Goal: Task Accomplishment & Management: Use online tool/utility

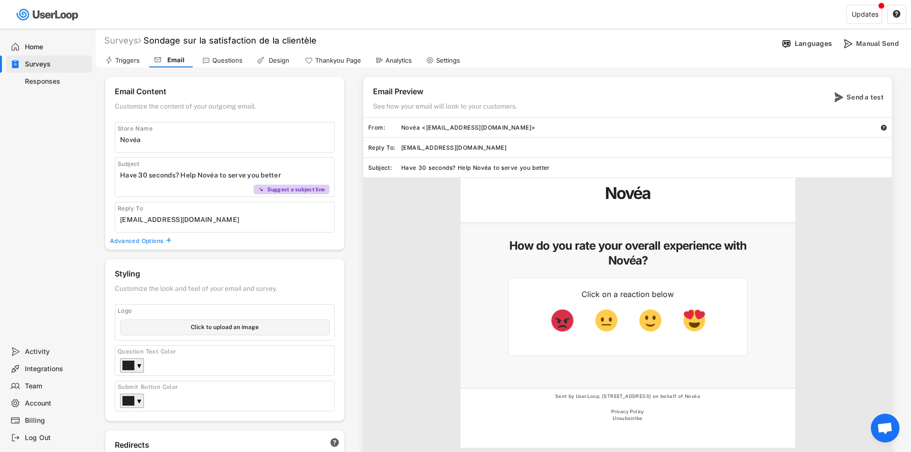
click at [403, 223] on div "Novéa How do you rate your overall experience with Novéa? Click on a reaction b…" at bounding box center [628, 325] width 529 height 294
click at [218, 60] on div "Questions" at bounding box center [227, 60] width 30 height 8
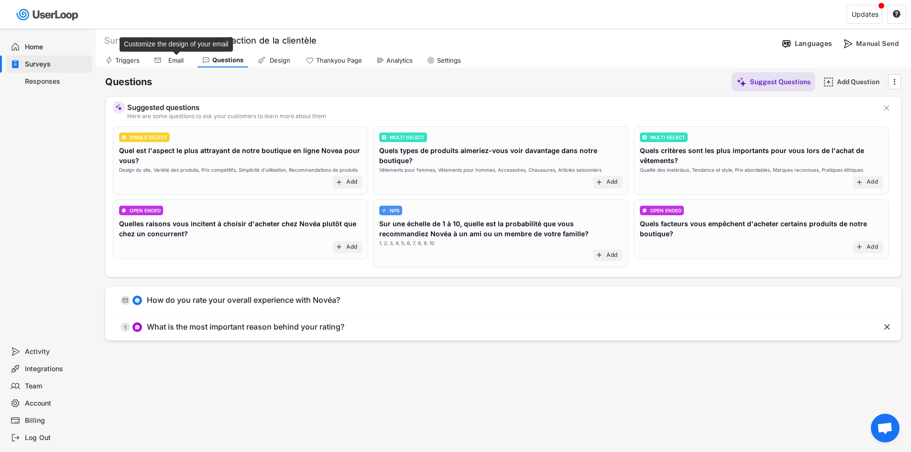
click at [168, 60] on div "Email" at bounding box center [176, 60] width 24 height 8
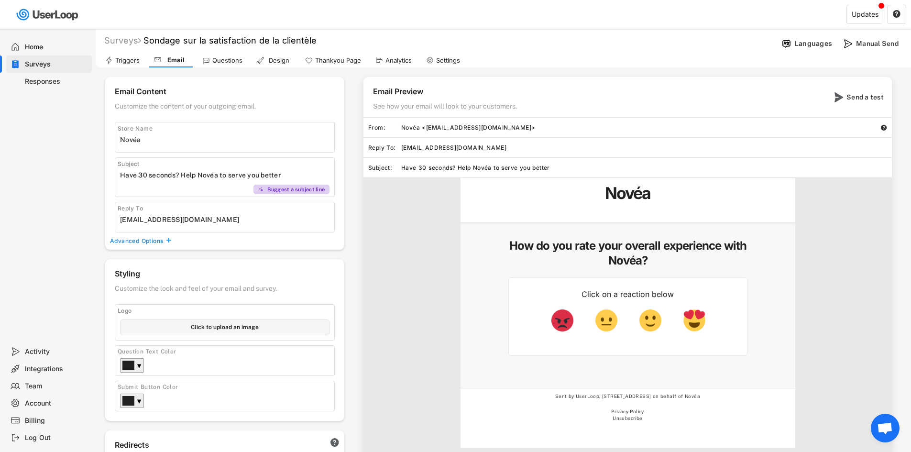
click at [59, 82] on div "Responses" at bounding box center [56, 81] width 63 height 9
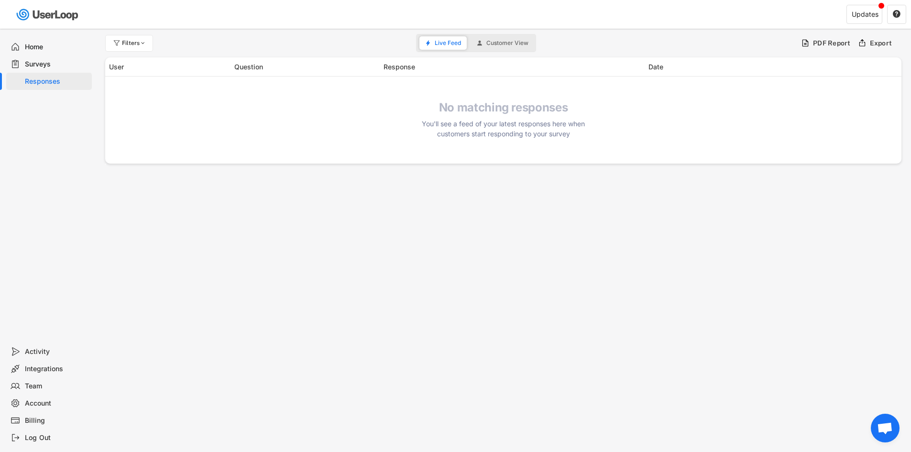
click at [50, 64] on div "Surveys" at bounding box center [56, 64] width 63 height 9
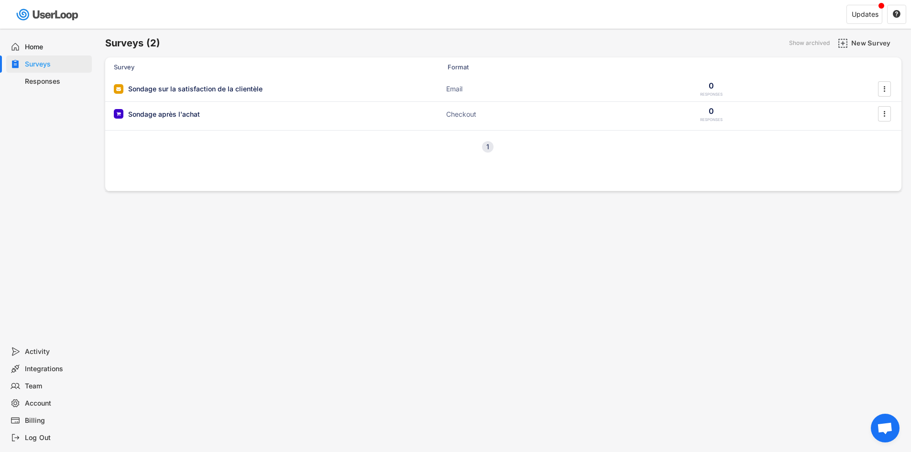
click at [55, 49] on div "Home" at bounding box center [56, 47] width 63 height 9
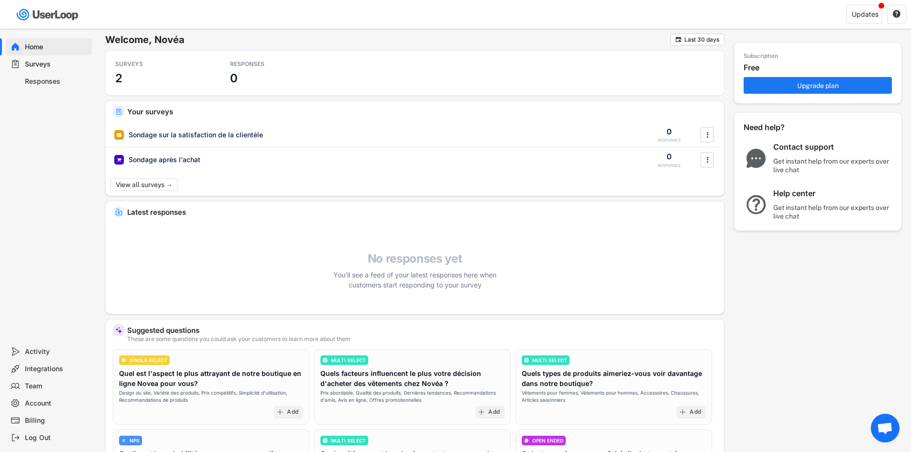
click at [60, 63] on div "Surveys" at bounding box center [56, 64] width 63 height 9
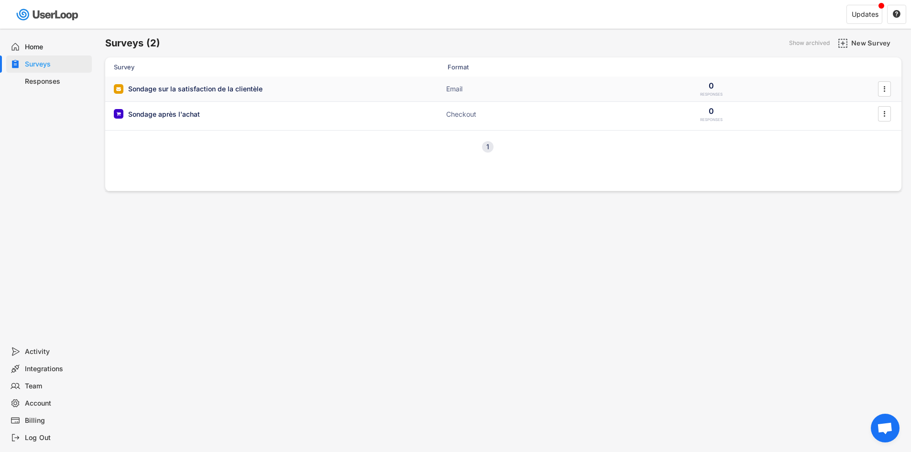
click at [211, 90] on div "Sondage sur la satisfaction de la clientèle" at bounding box center [195, 89] width 134 height 10
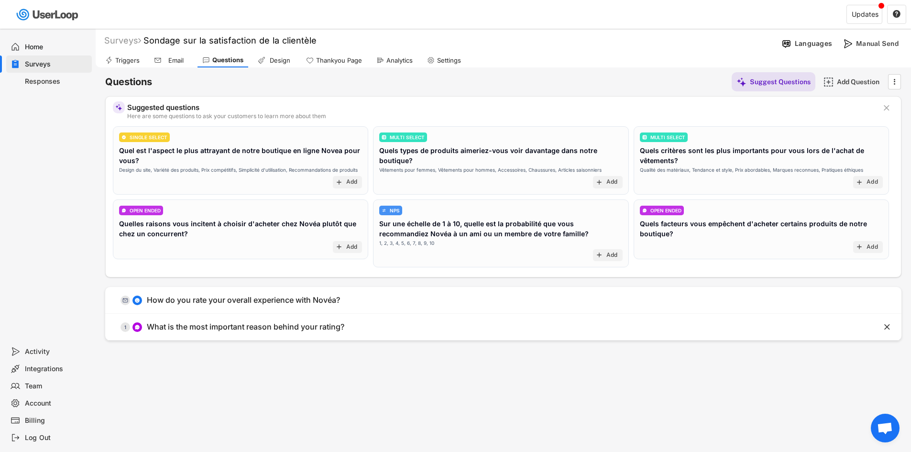
click at [273, 63] on div "Design" at bounding box center [280, 60] width 24 height 8
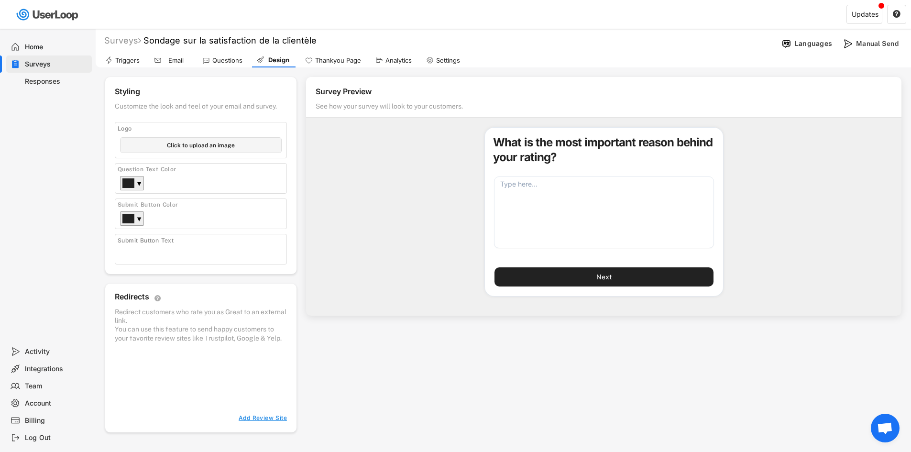
click at [72, 66] on div "Surveys" at bounding box center [56, 64] width 63 height 9
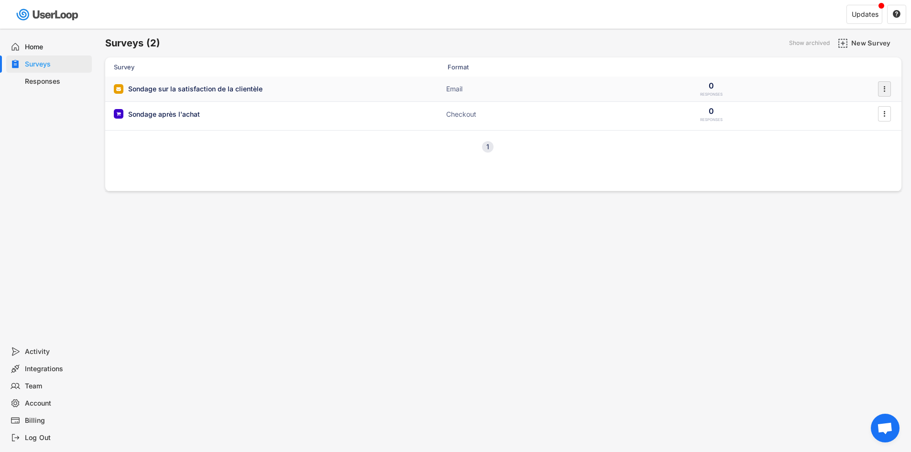
click at [879, 88] on div "" at bounding box center [884, 88] width 13 height 15
click at [866, 263] on div "Archive" at bounding box center [871, 262] width 60 height 8
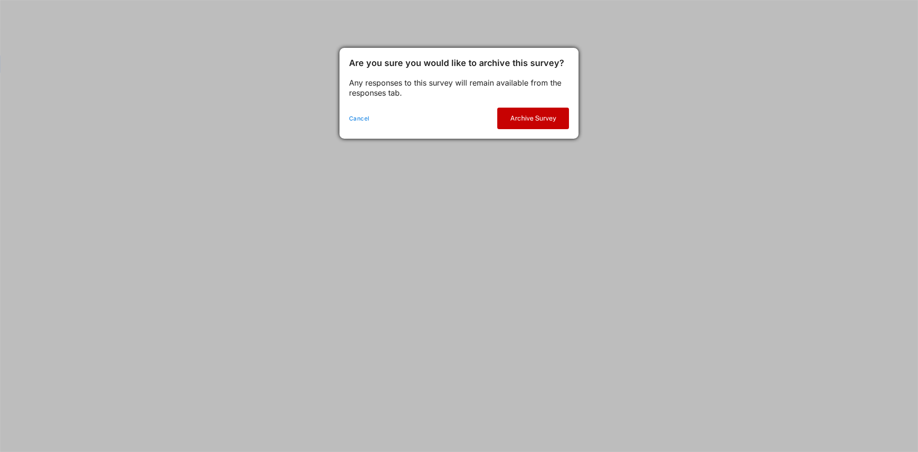
click at [542, 120] on button "Archive Survey" at bounding box center [533, 119] width 72 height 22
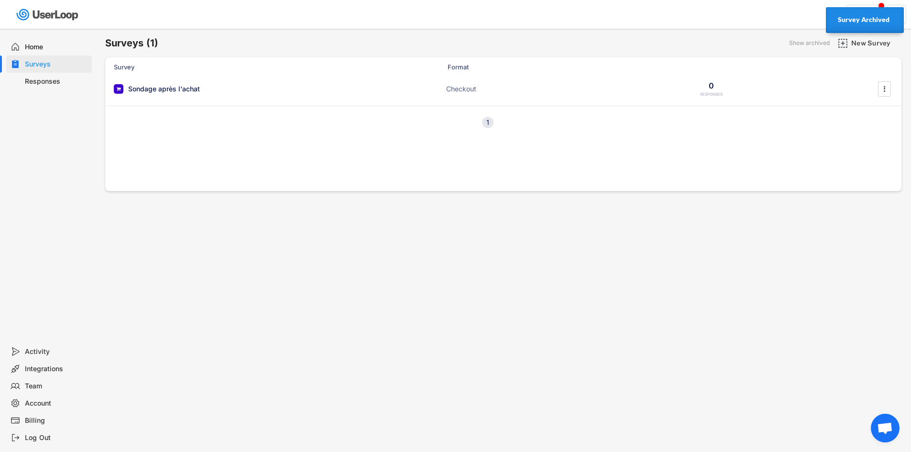
click at [788, 35] on div "Surveys (1) Show archived New Survey" at bounding box center [503, 42] width 796 height 19
click at [874, 22] on strong "Survey Archived" at bounding box center [864, 20] width 52 height 8
click at [874, 21] on div "Updates" at bounding box center [865, 14] width 36 height 19
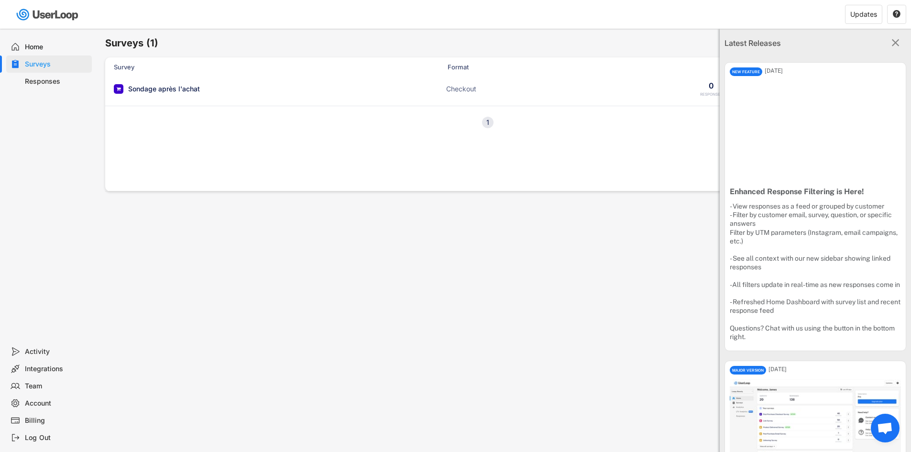
click at [892, 41] on text "" at bounding box center [896, 42] width 8 height 12
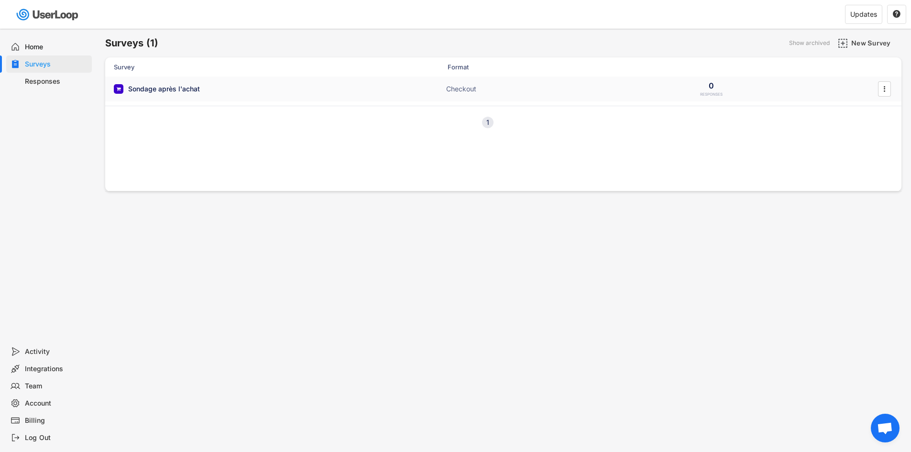
click at [309, 77] on div "Sondage après l'achat Checkout 0 RESPONSES " at bounding box center [503, 89] width 796 height 25
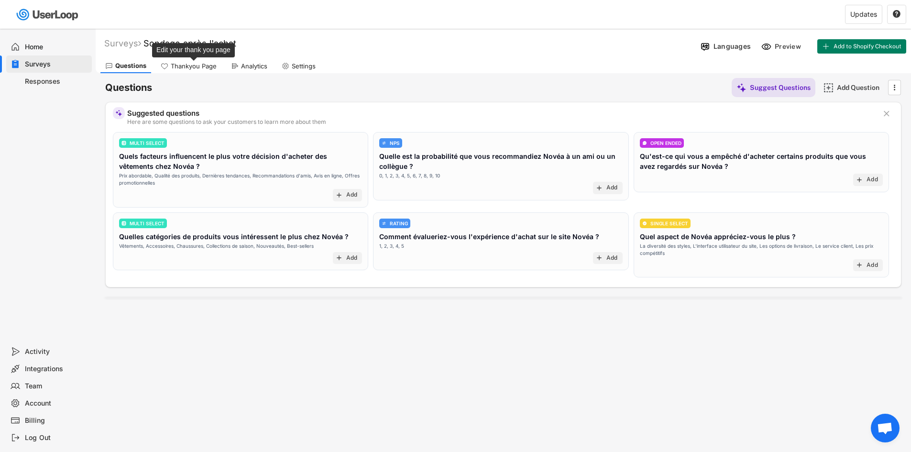
click at [184, 69] on div "Thankyou Page" at bounding box center [194, 66] width 46 height 8
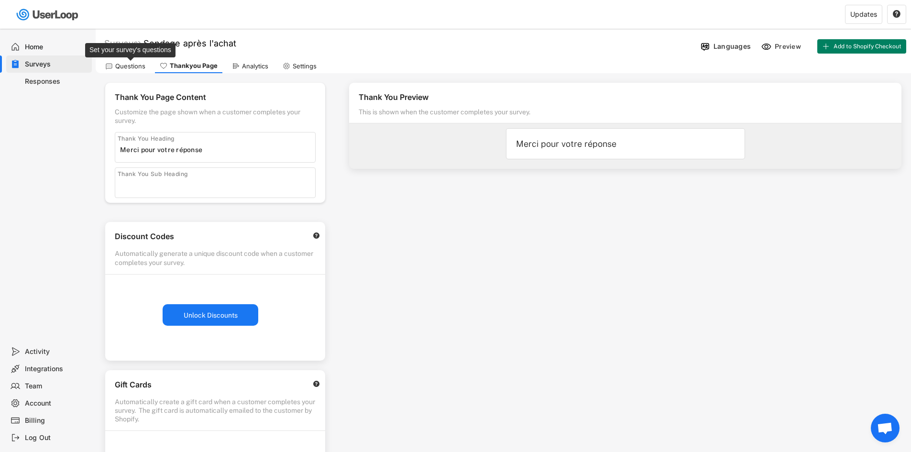
click at [129, 68] on div "Questions" at bounding box center [130, 66] width 30 height 8
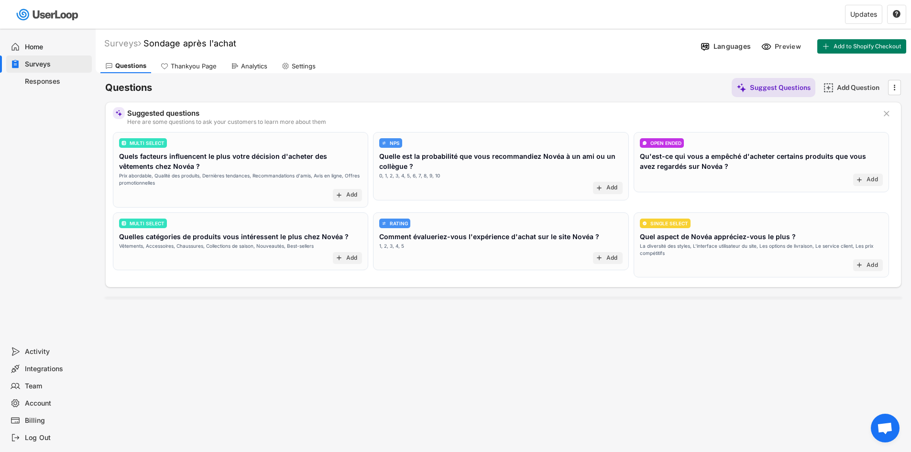
click at [462, 222] on div "RATING Comment évalueriez-vous l'expérience d'achat sur le site Novéa ? 1, 2, 3…" at bounding box center [500, 234] width 243 height 31
click at [601, 259] on text "add" at bounding box center [600, 258] width 8 height 8
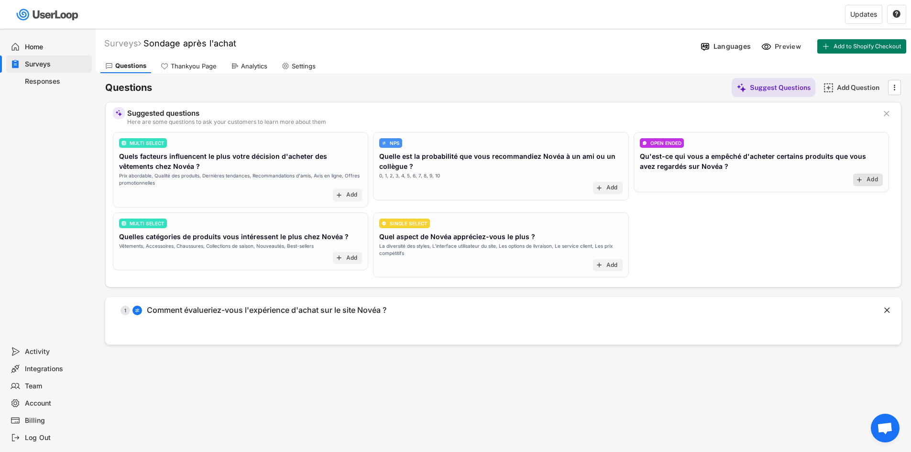
click at [861, 176] on text "add" at bounding box center [860, 180] width 8 height 8
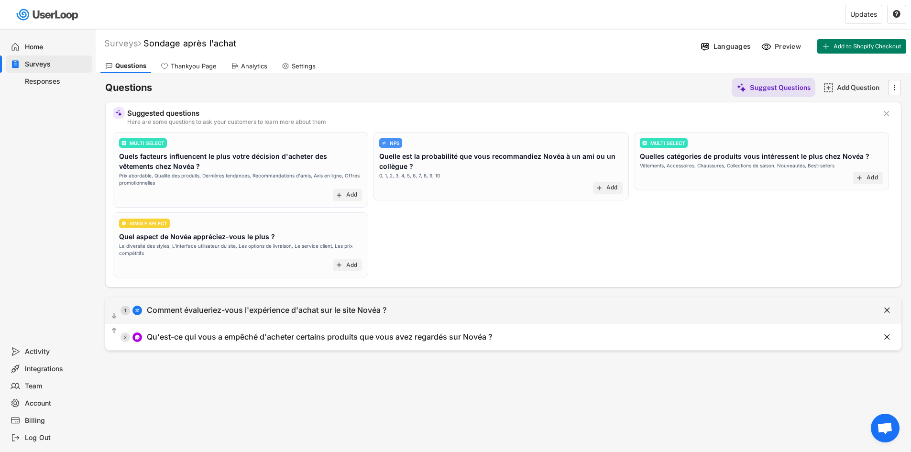
click at [200, 309] on div "Comment évalueriez-vous l'expérience d'achat sur le site Novéa ?" at bounding box center [267, 310] width 240 height 10
select select ""1_5""
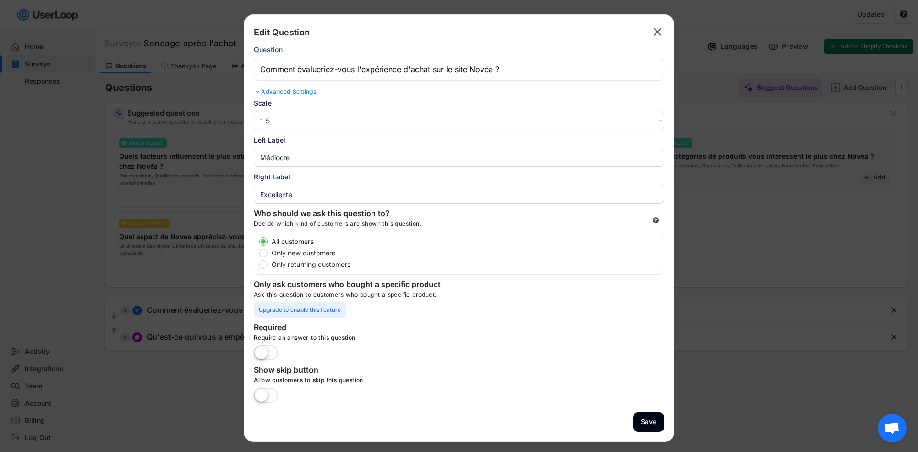
click at [286, 121] on select "1-10 10-1 1-5 5-1" at bounding box center [459, 120] width 410 height 19
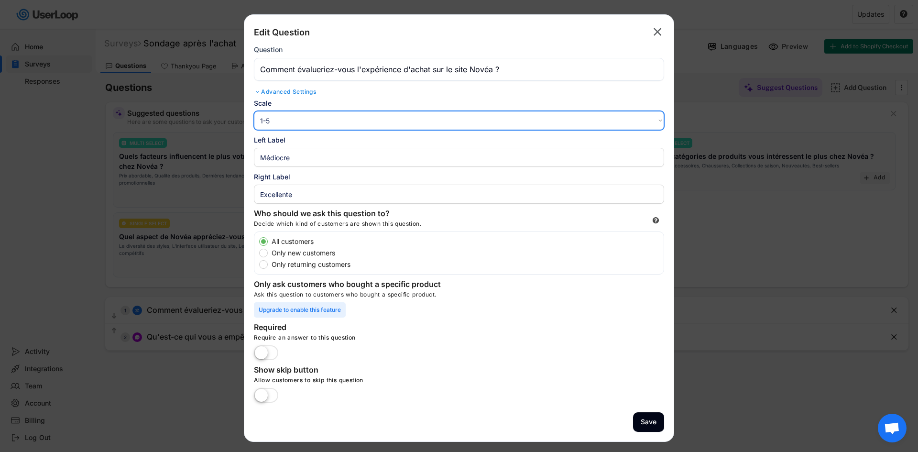
click at [254, 111] on select "1-10 10-1 1-5 5-1" at bounding box center [459, 120] width 410 height 19
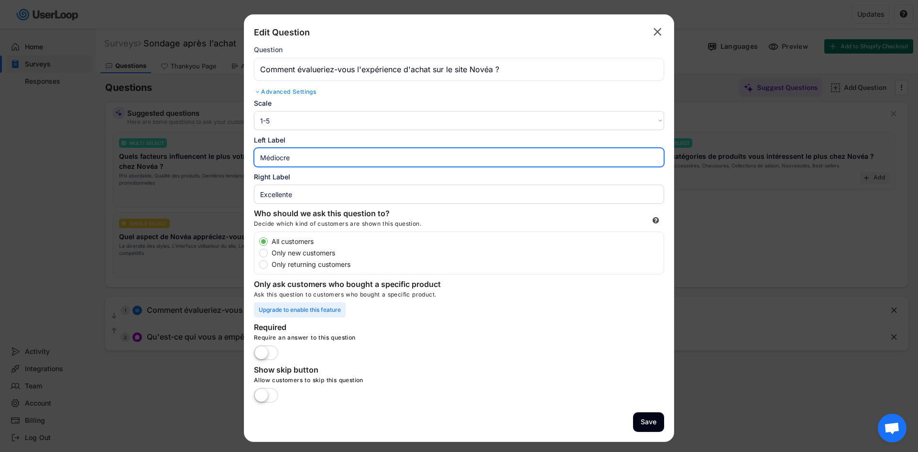
click at [298, 158] on input "input" at bounding box center [459, 157] width 410 height 19
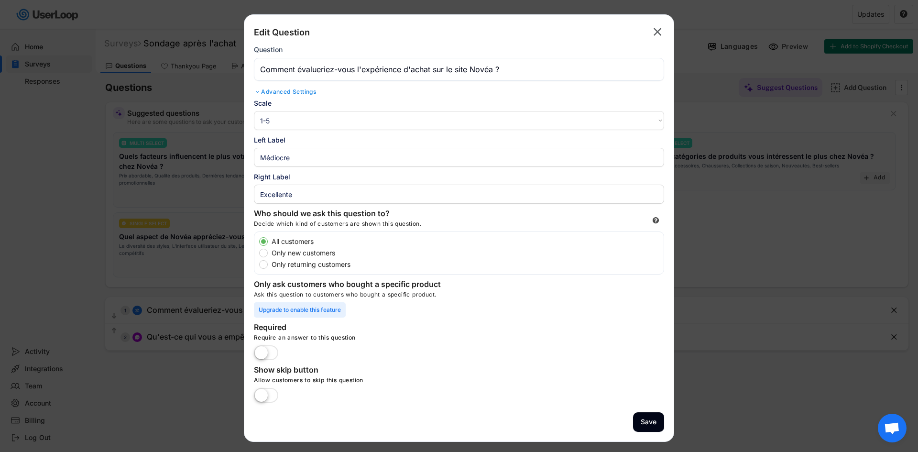
click at [302, 138] on div "Left Label" at bounding box center [459, 140] width 410 height 10
click at [299, 194] on input "input" at bounding box center [459, 194] width 410 height 19
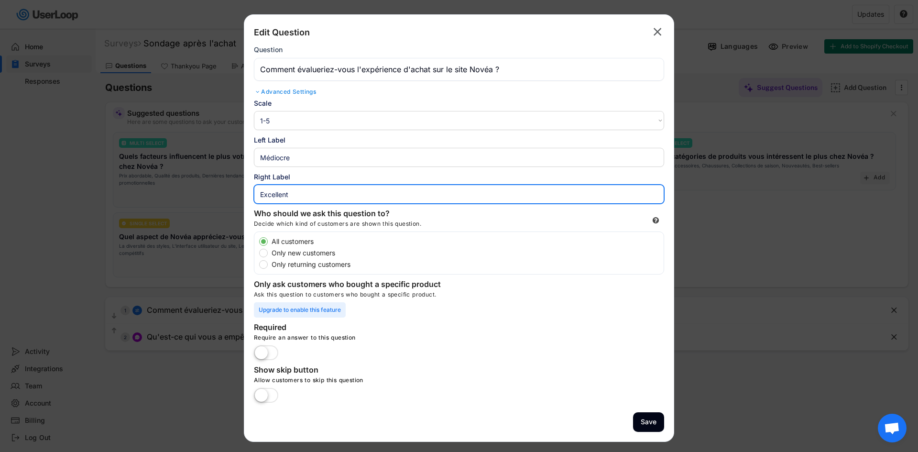
type input "Excellent"
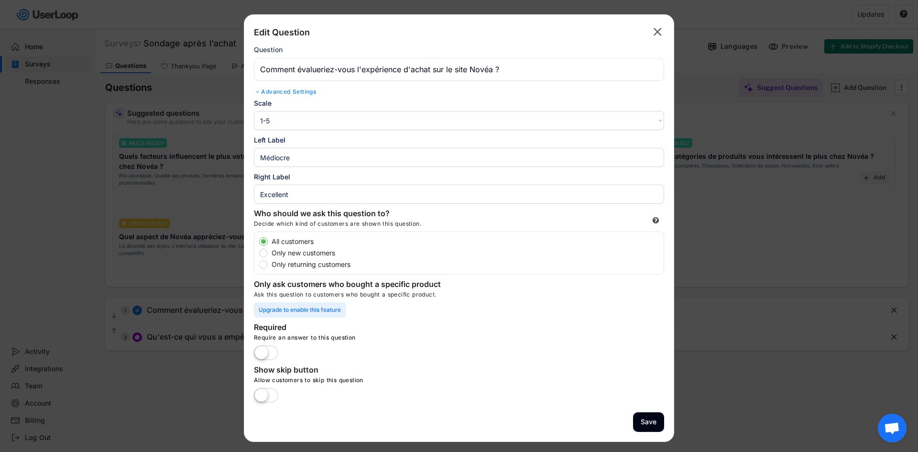
click at [269, 253] on label "Only new customers" at bounding box center [466, 253] width 395 height 7
click at [258, 244] on input "Only new customers" at bounding box center [255, 241] width 6 height 6
radio input "true"
click at [267, 350] on label at bounding box center [266, 353] width 29 height 21
click at [0, 0] on input "checkbox" at bounding box center [0, 0] width 0 height 0
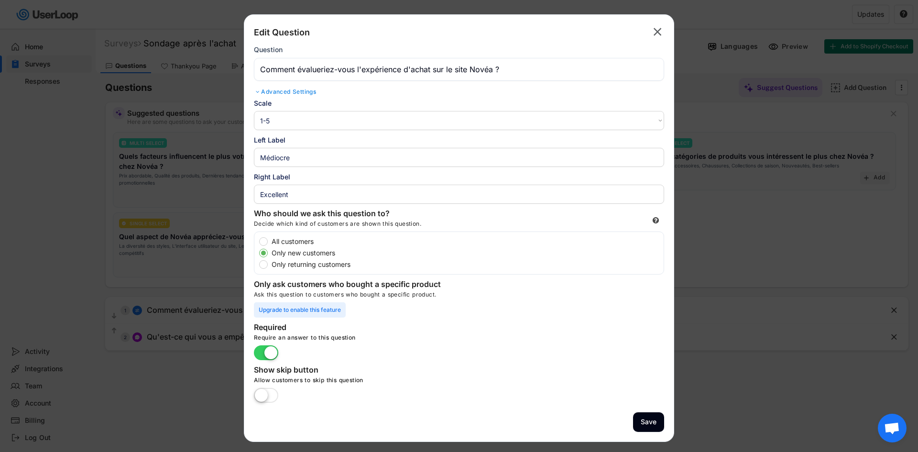
click at [269, 395] on label at bounding box center [266, 396] width 29 height 21
click at [0, 0] on input "checkbox" at bounding box center [0, 0] width 0 height 0
click at [657, 422] on button "Save" at bounding box center [648, 422] width 31 height 20
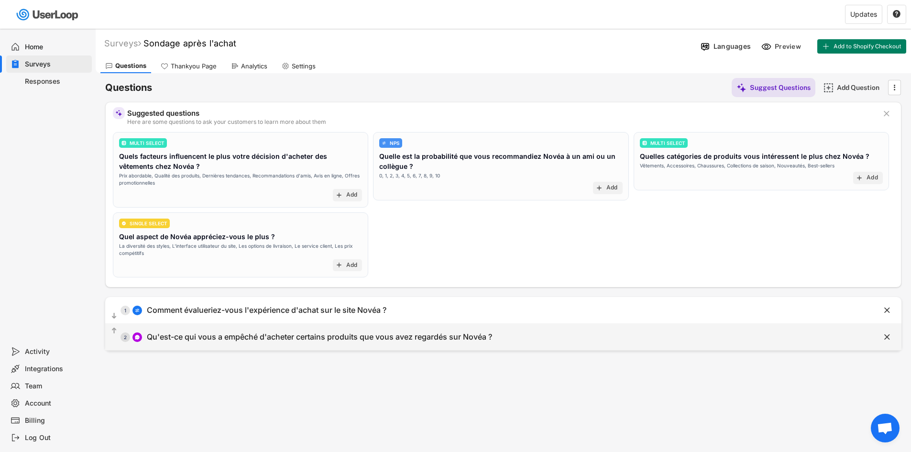
click at [454, 335] on div "Qu'est-ce qui vous a empêché d'acheter certains produits que vous avez regardés…" at bounding box center [319, 337] width 345 height 10
type input "Qu'est-ce qui vous a empêché d'acheter certains produits que vous avez regardés…"
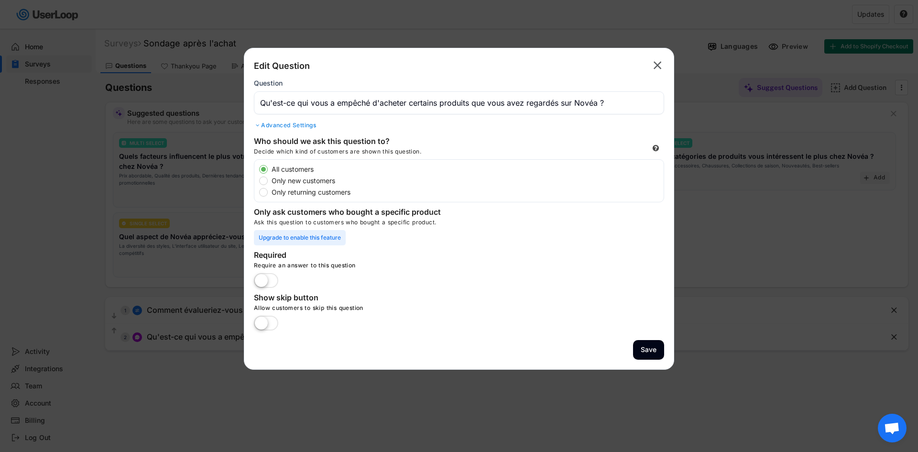
click at [263, 324] on label at bounding box center [266, 323] width 29 height 21
click at [0, 0] on input "checkbox" at bounding box center [0, 0] width 0 height 0
click at [269, 178] on label "Only new customers" at bounding box center [466, 180] width 395 height 7
click at [258, 172] on input "Only new customers" at bounding box center [255, 169] width 6 height 6
radio input "true"
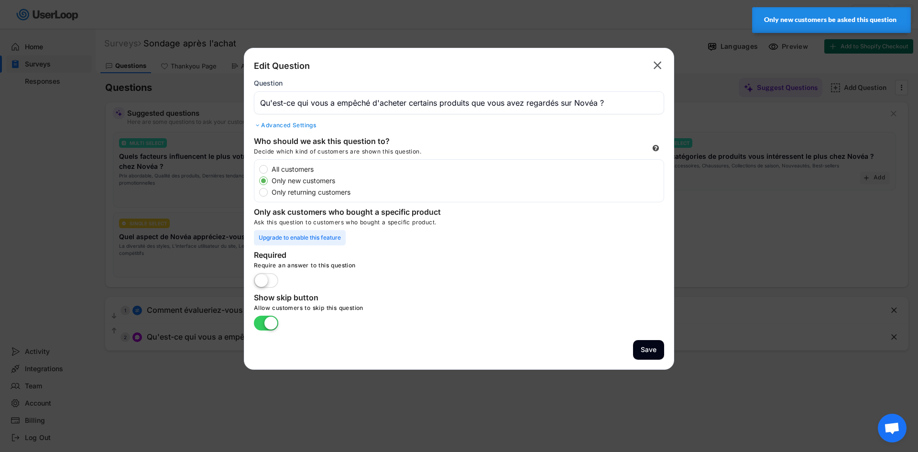
click at [304, 126] on div "Advanced Settings" at bounding box center [459, 125] width 410 height 8
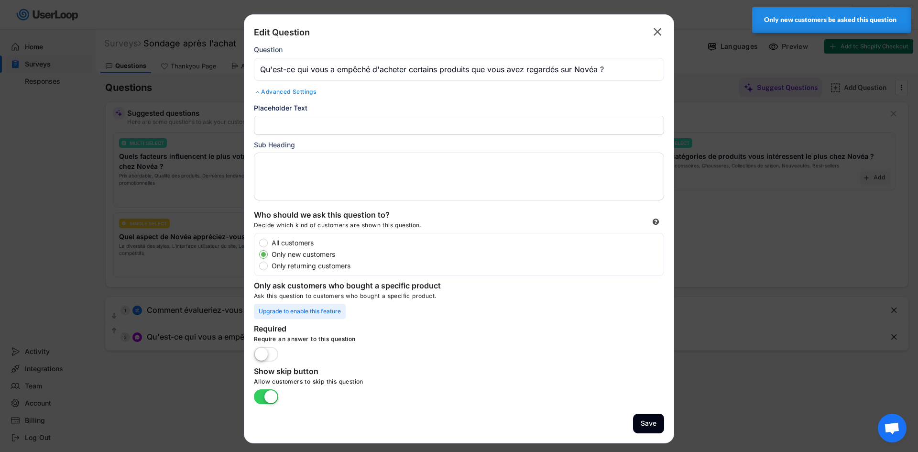
click at [295, 89] on div "Advanced Settings" at bounding box center [459, 92] width 410 height 8
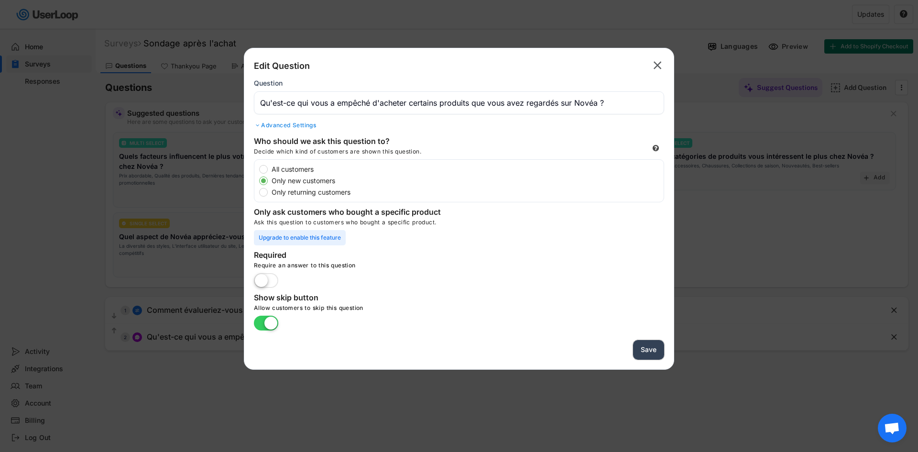
click at [640, 342] on button "Save" at bounding box center [648, 350] width 31 height 20
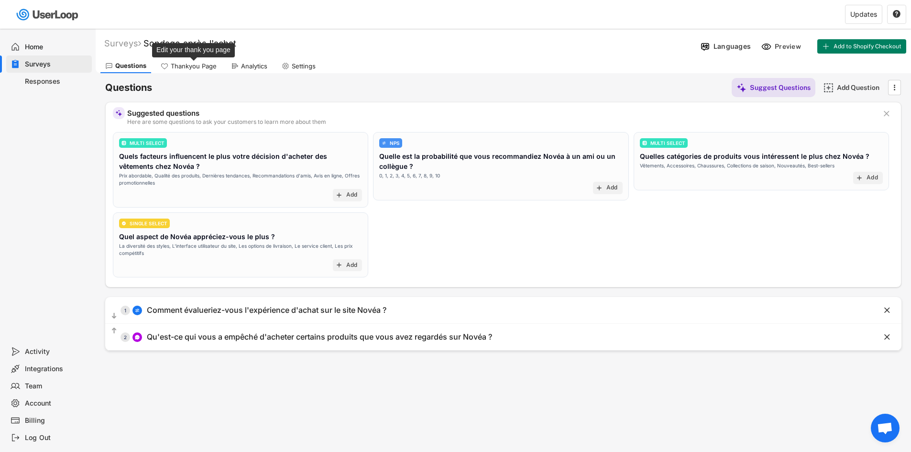
click at [197, 66] on div "Thankyou Page" at bounding box center [194, 66] width 46 height 8
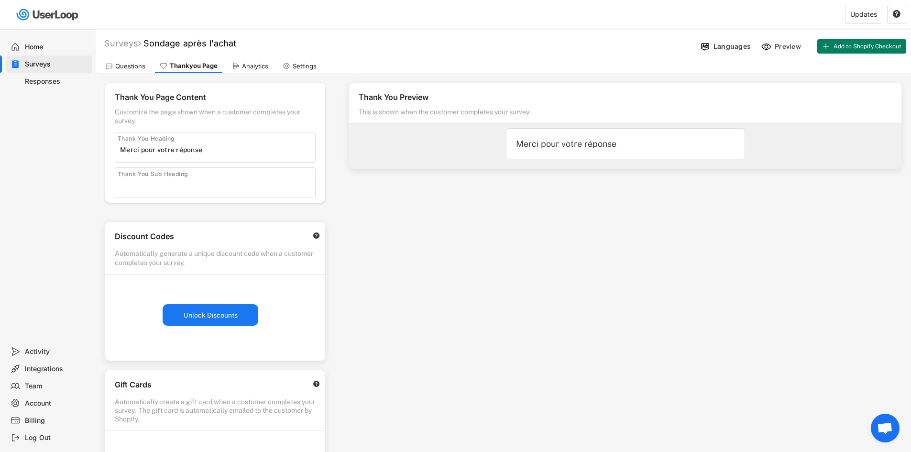
click at [121, 65] on div "Questions" at bounding box center [130, 66] width 30 height 8
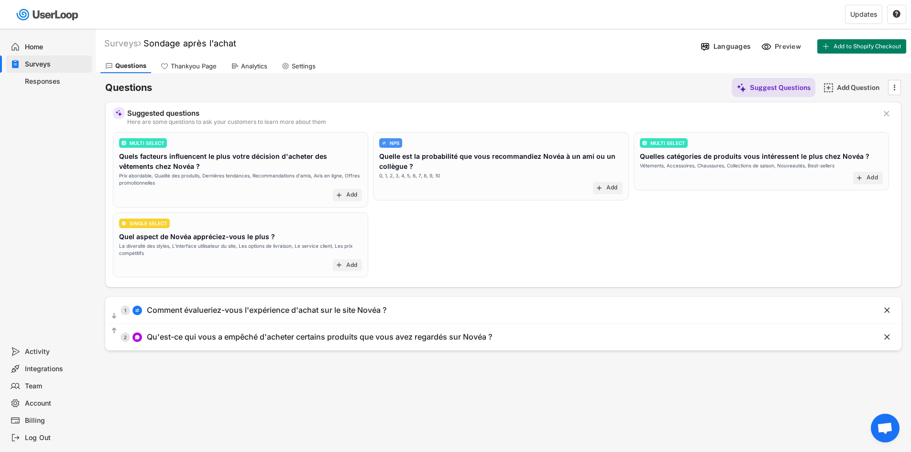
click at [194, 73] on div "Questions Suggest Questions Add Question  Suggested questions Here are some qu…" at bounding box center [503, 211] width 796 height 277
click at [193, 66] on div "Thankyou Page" at bounding box center [194, 66] width 46 height 8
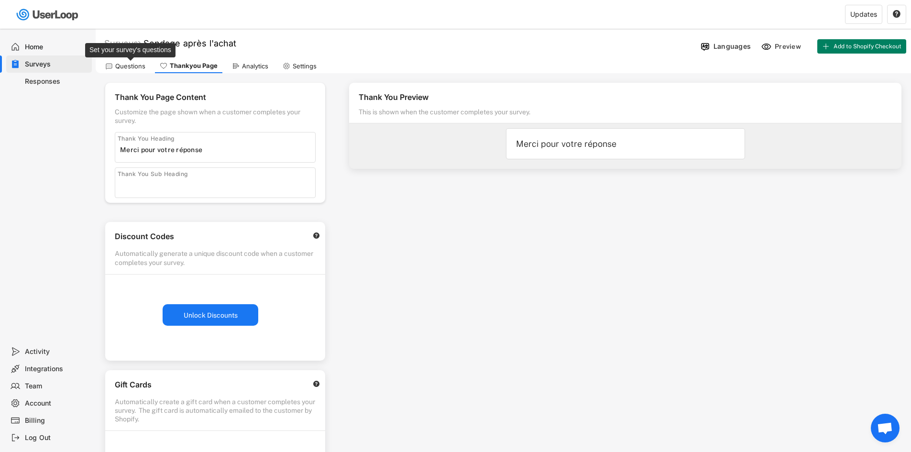
click at [133, 66] on div "Questions" at bounding box center [130, 66] width 30 height 8
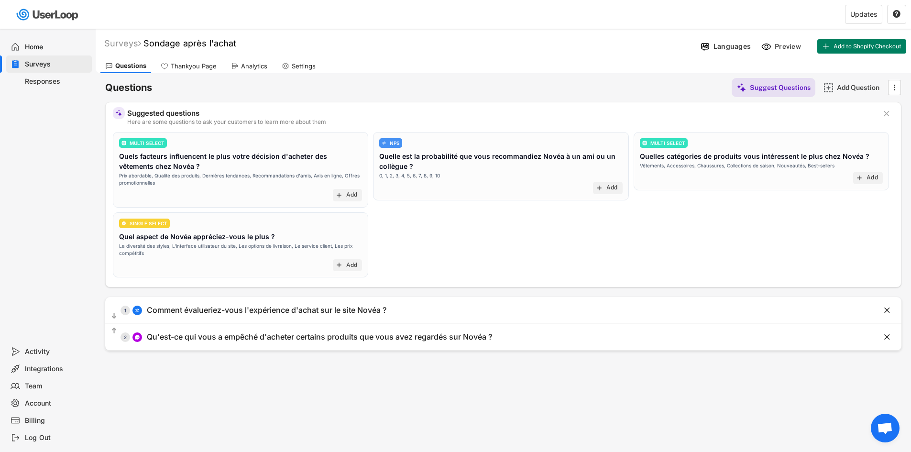
click at [201, 66] on div "Thankyou Page" at bounding box center [194, 66] width 46 height 8
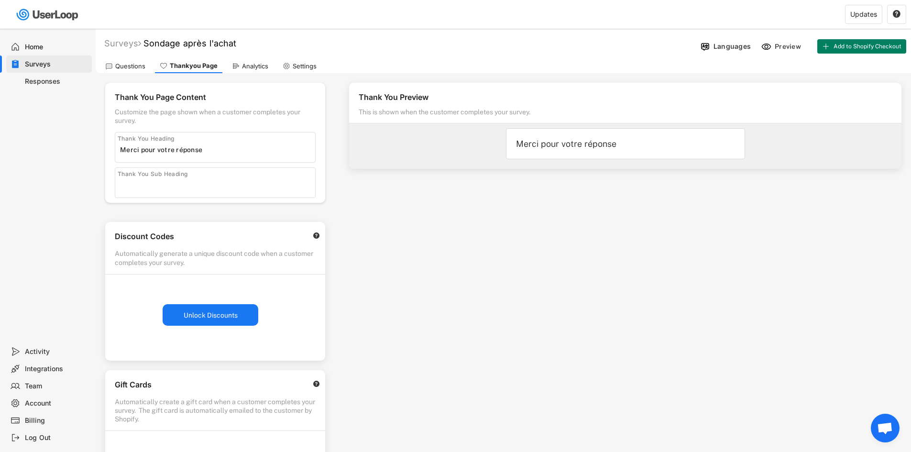
click at [197, 121] on div "Customize the page shown when a customer completes your survey." at bounding box center [215, 116] width 201 height 17
click at [193, 120] on div "Customize the page shown when a customer completes your survey." at bounding box center [215, 116] width 201 height 17
click at [421, 98] on div "Thank You Preview" at bounding box center [625, 98] width 533 height 13
drag, startPoint x: 431, startPoint y: 138, endPoint x: 456, endPoint y: 147, distance: 26.0
click at [456, 147] on div "Thank You Preview This is shown when the customer completes your survey. Merci …" at bounding box center [625, 126] width 552 height 86
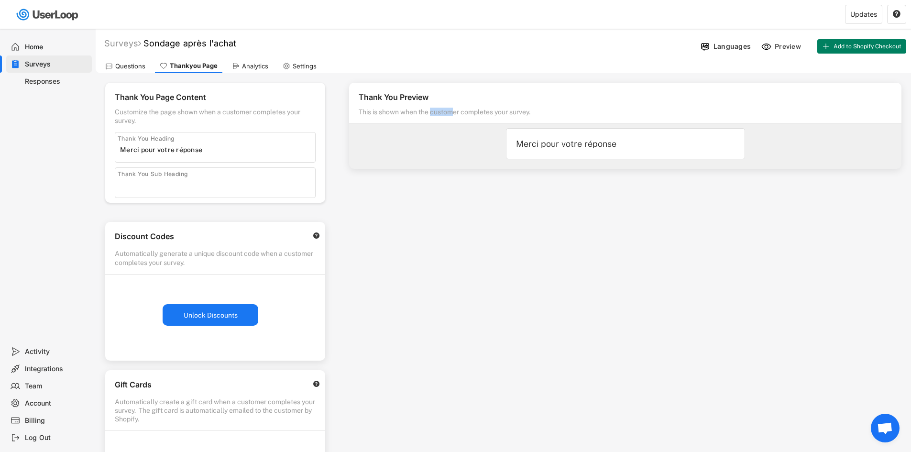
click at [454, 146] on div "Thank You Preview This is shown when the customer completes your survey. Merci …" at bounding box center [625, 126] width 552 height 86
click at [553, 112] on div "This is shown when the customer completes your survey." at bounding box center [580, 114] width 442 height 13
click at [621, 144] on div "Merci pour votre réponse" at bounding box center [625, 143] width 219 height 11
click at [617, 141] on div "Merci pour votre réponse" at bounding box center [625, 143] width 219 height 11
click at [205, 148] on input "input" at bounding box center [217, 150] width 195 height 14
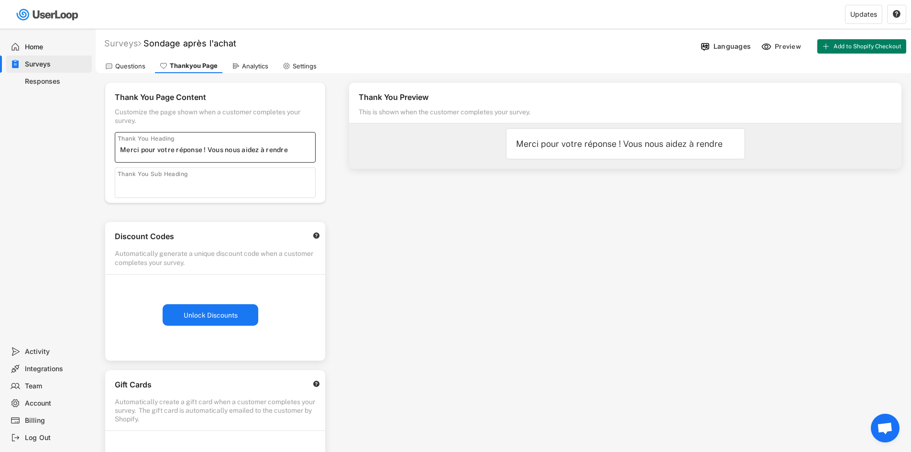
click at [287, 149] on input "input" at bounding box center [217, 150] width 195 height 14
click at [288, 153] on input "input" at bounding box center [217, 150] width 195 height 14
drag, startPoint x: 317, startPoint y: 155, endPoint x: 340, endPoint y: 156, distance: 22.6
click at [340, 156] on div "Thank You Page Content Customize the page shown when a customer completes your …" at bounding box center [504, 341] width 816 height 536
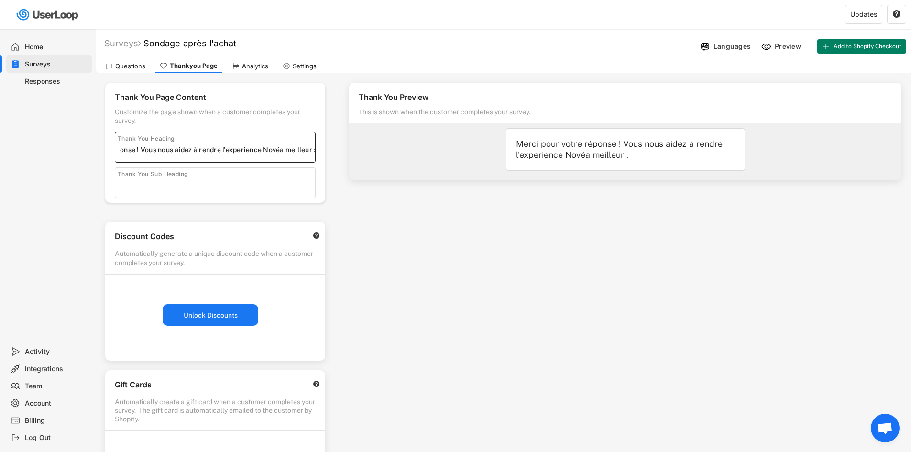
click at [314, 153] on input "input" at bounding box center [217, 150] width 195 height 14
click at [515, 206] on div "Thank You Preview This is shown when the customer completes your survey. Merci …" at bounding box center [626, 273] width 572 height 400
click at [243, 149] on input "input" at bounding box center [217, 150] width 195 height 14
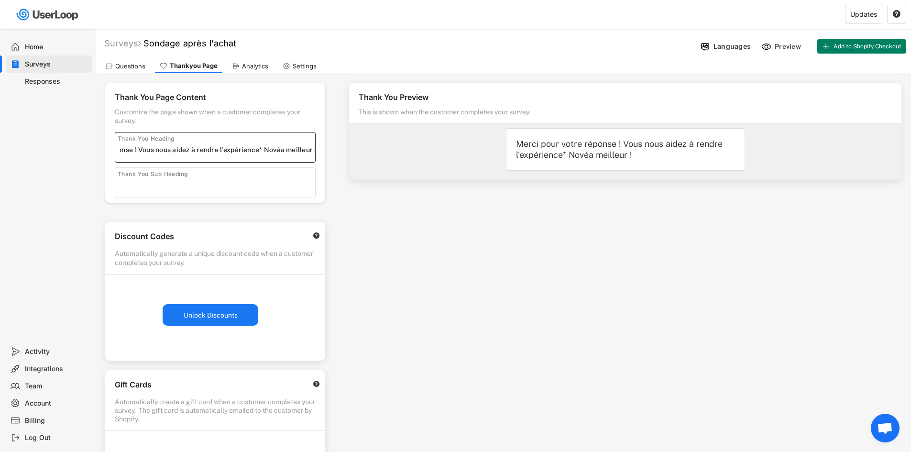
drag, startPoint x: 289, startPoint y: 150, endPoint x: 309, endPoint y: 150, distance: 20.6
click at [322, 151] on div "Thank You Page Content Customize the page shown when a customer completes your …" at bounding box center [215, 143] width 220 height 120
click at [257, 148] on input "input" at bounding box center [217, 150] width 195 height 14
click at [262, 148] on input "input" at bounding box center [217, 150] width 195 height 14
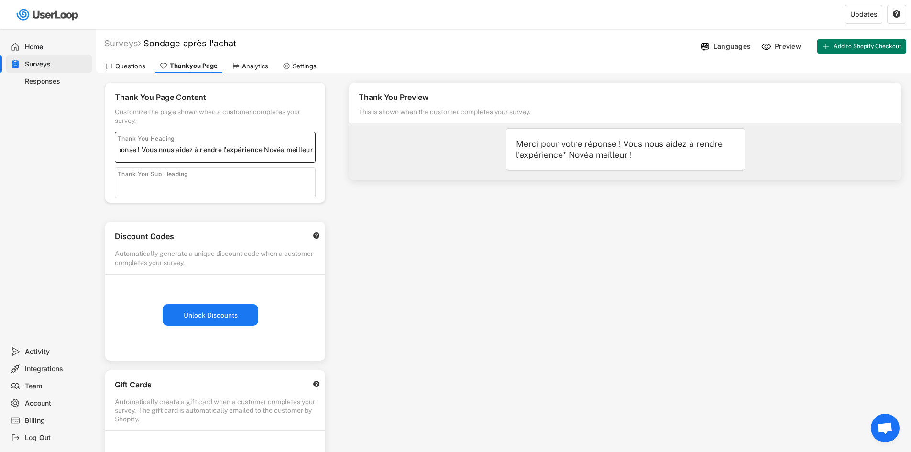
drag, startPoint x: 287, startPoint y: 150, endPoint x: 323, endPoint y: 151, distance: 36.4
click at [323, 151] on div "Thank You Page Content Customize the page shown when a customer completes your …" at bounding box center [215, 143] width 220 height 120
drag, startPoint x: 308, startPoint y: 156, endPoint x: 317, endPoint y: 150, distance: 10.7
click at [321, 152] on div "Thank You Page Content Customize the page shown when a customer completes your …" at bounding box center [215, 143] width 220 height 120
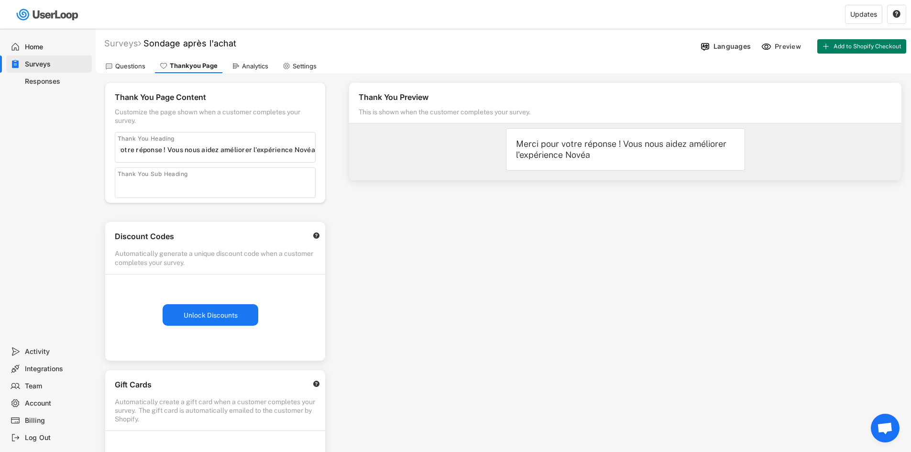
scroll to position [0, 0]
click at [317, 150] on div "Thank You Page Content Customize the page shown when a customer completes your …" at bounding box center [215, 143] width 220 height 120
drag, startPoint x: 308, startPoint y: 150, endPoint x: 334, endPoint y: 150, distance: 26.3
click at [334, 150] on div "Thank You Page Content Customize the page shown when a customer completes your …" at bounding box center [215, 295] width 239 height 444
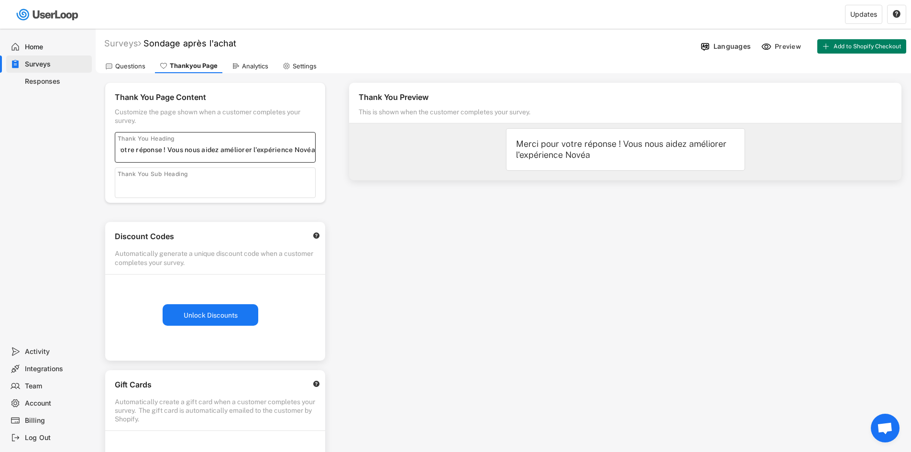
click at [313, 149] on input "input" at bounding box center [217, 150] width 195 height 14
type input "Merci pour votre réponse ! Vous nous aidez améliorer l'expérience Novéa !"
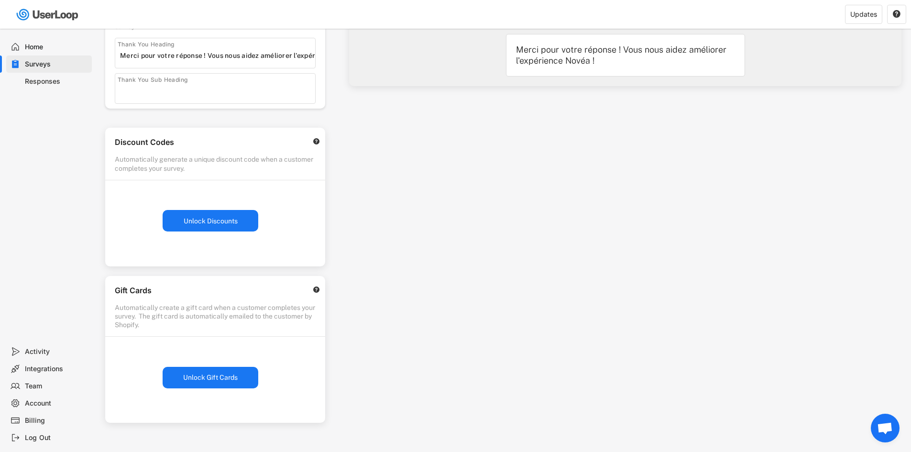
scroll to position [96, 0]
click at [217, 225] on button "Unlock Discounts" at bounding box center [211, 220] width 96 height 22
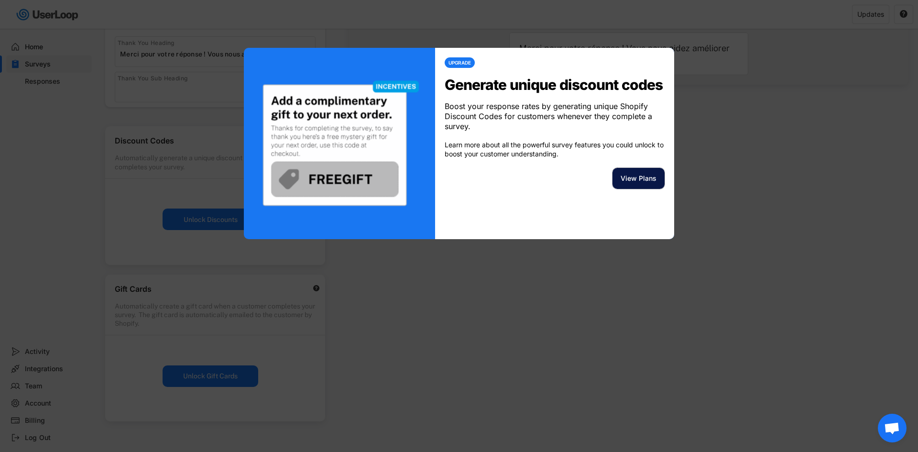
click at [630, 188] on button "View Plans" at bounding box center [639, 178] width 52 height 21
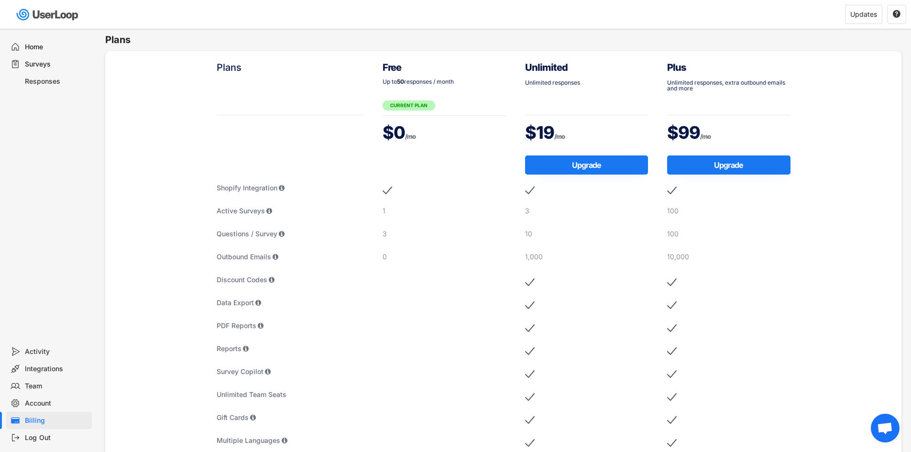
click at [37, 47] on div "Home" at bounding box center [56, 47] width 63 height 9
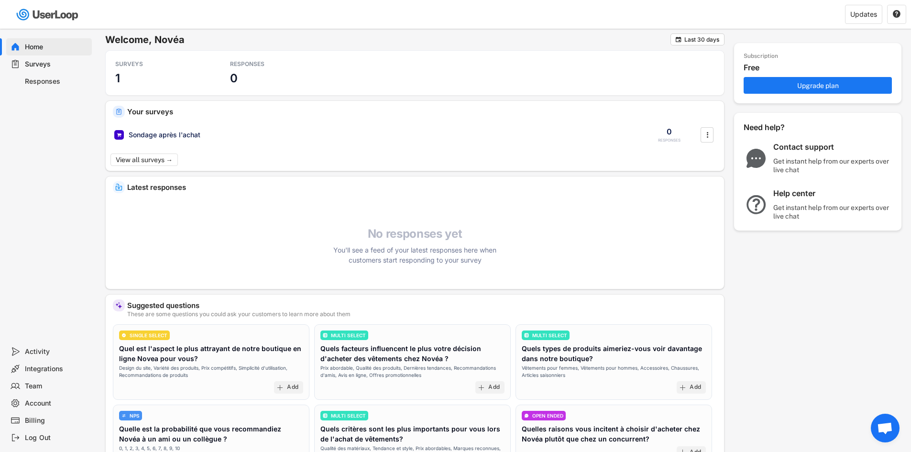
click at [38, 63] on div "Surveys" at bounding box center [56, 64] width 63 height 9
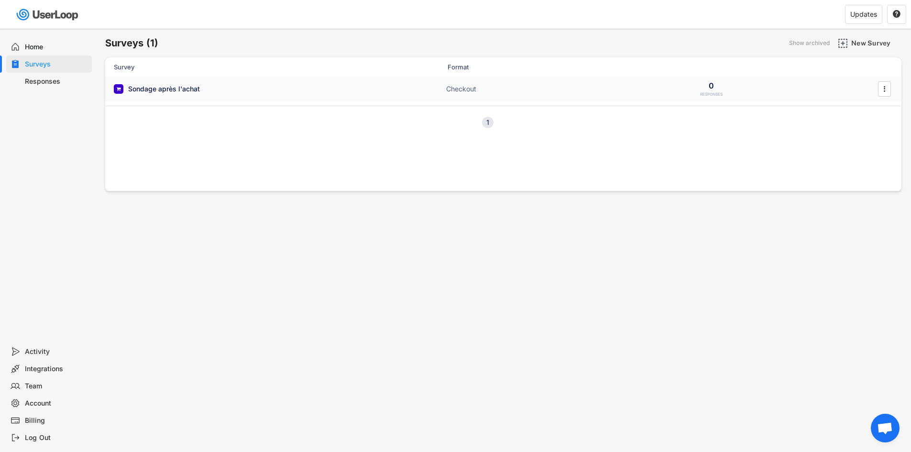
click at [229, 91] on div "Sondage après l'achat" at bounding box center [209, 89] width 191 height 10
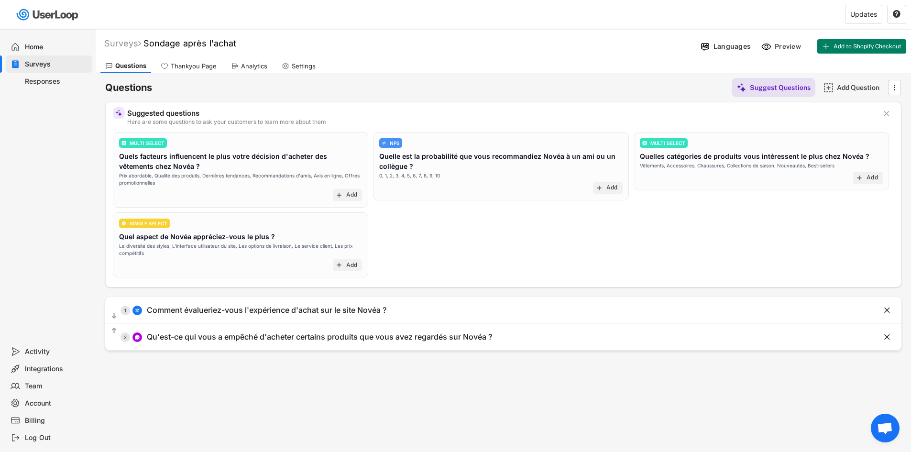
click at [52, 62] on div "Surveys" at bounding box center [56, 64] width 63 height 9
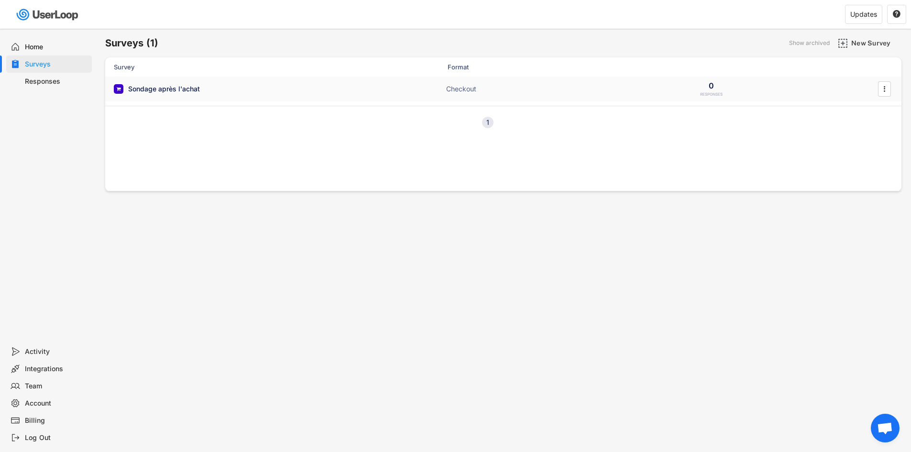
click at [396, 89] on div "Sondage après l'achat Checkout 0 RESPONSES " at bounding box center [503, 89] width 796 height 25
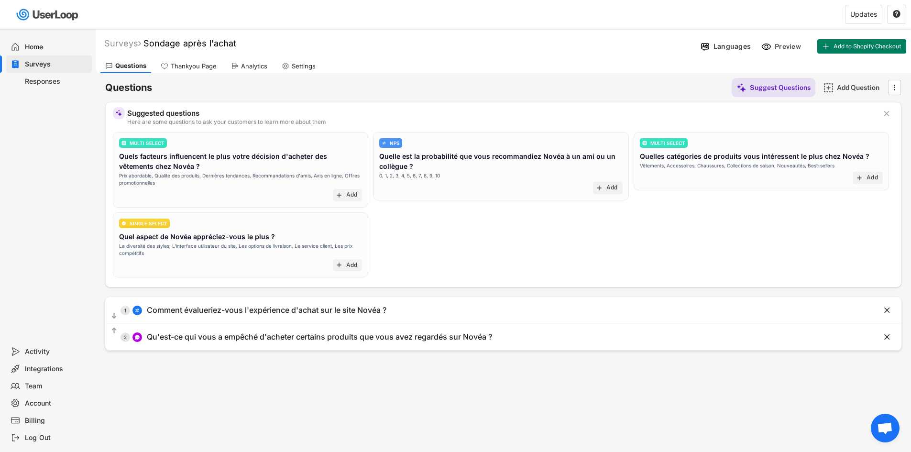
click at [193, 65] on div "Thankyou Page" at bounding box center [194, 66] width 46 height 8
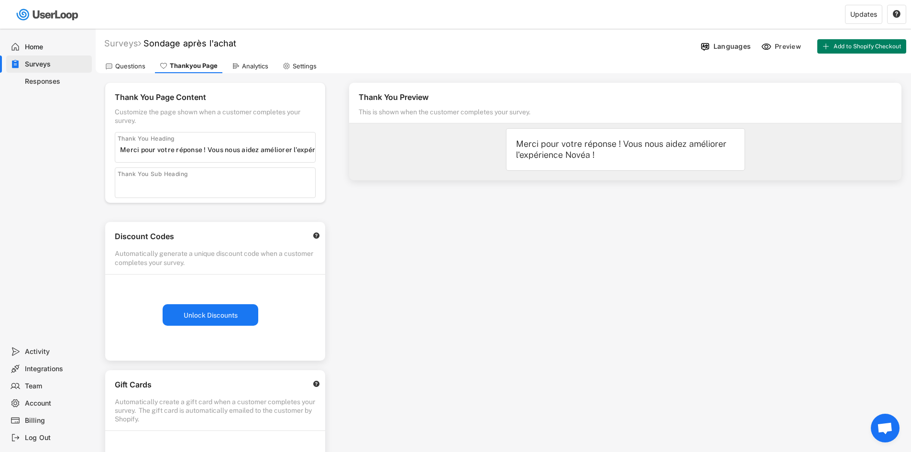
click at [256, 67] on div "Analytics" at bounding box center [255, 66] width 26 height 8
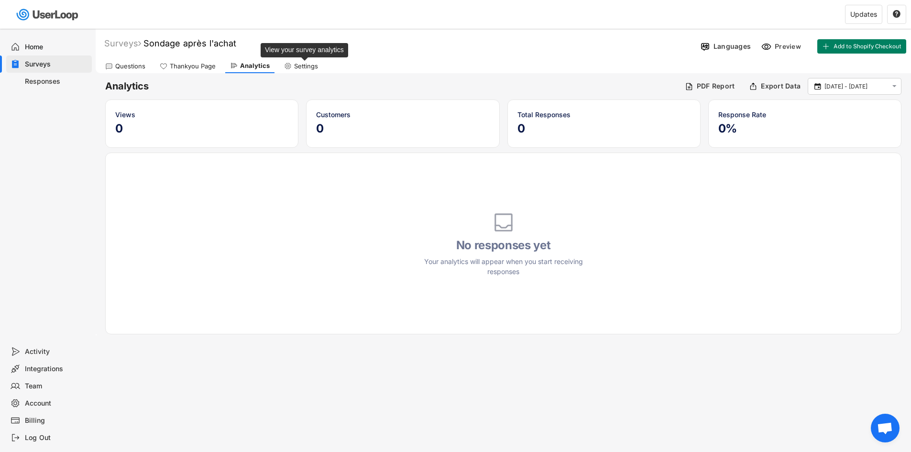
click at [299, 67] on div "Settings" at bounding box center [306, 66] width 24 height 8
select select ""weekly""
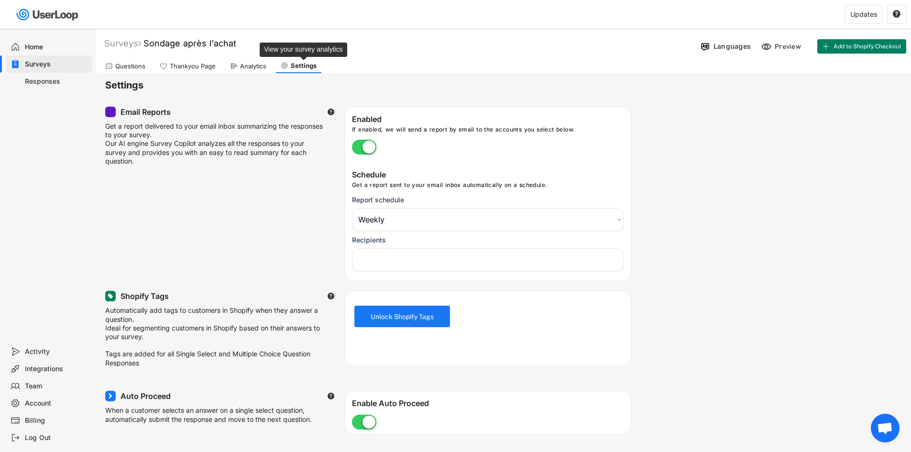
select select "1348695171700984260__LOOKUP__1756670957687x648975305718124300"
click at [129, 56] on div "Surveys Sondage après l'achat Languages Preview Add to Shopify Checkout" at bounding box center [504, 44] width 816 height 25
click at [130, 66] on div "Questions" at bounding box center [130, 66] width 30 height 8
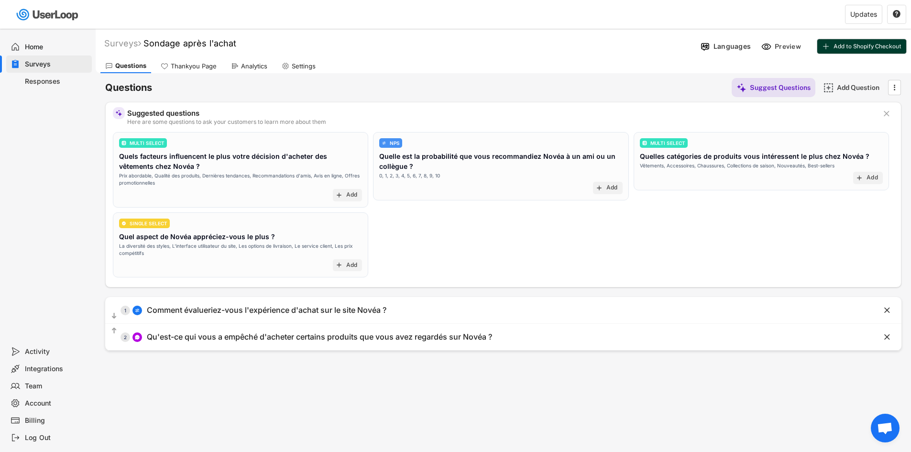
click at [844, 47] on span "Add to Shopify Checkout" at bounding box center [868, 47] width 68 height 6
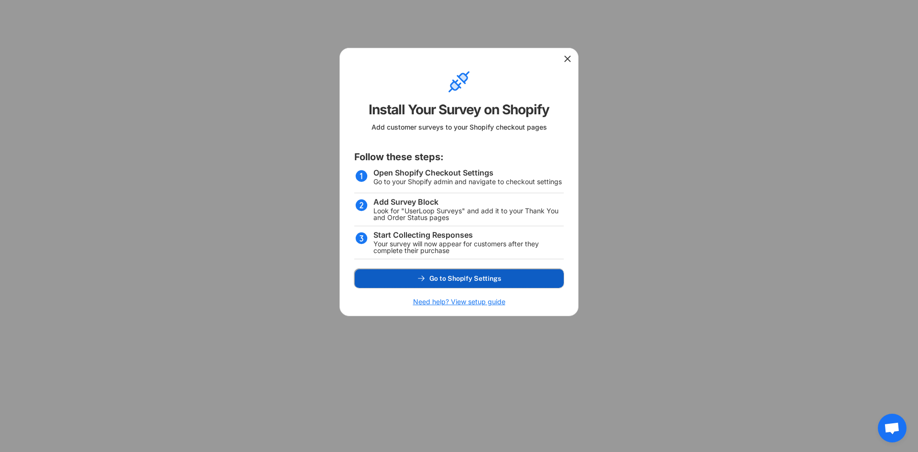
click at [508, 279] on button "Go to Shopify Settings" at bounding box center [459, 278] width 210 height 19
click at [567, 57] on icon at bounding box center [568, 59] width 10 height 10
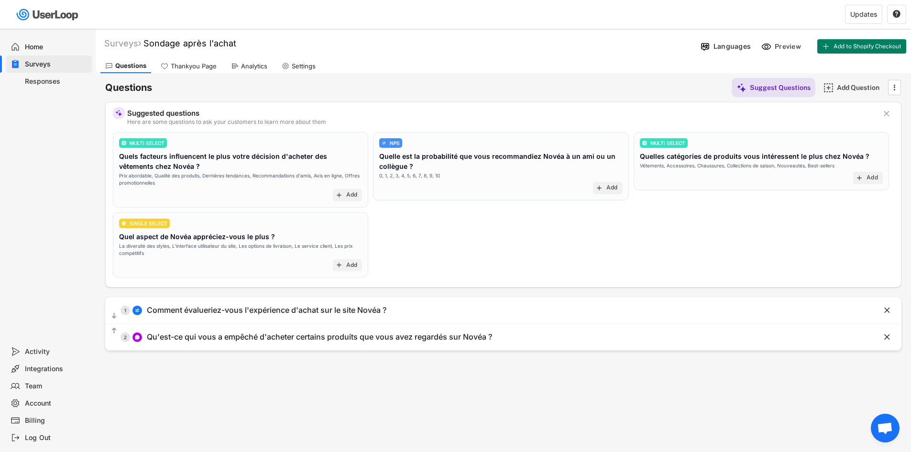
click at [183, 67] on div "Thankyou Page" at bounding box center [194, 66] width 46 height 8
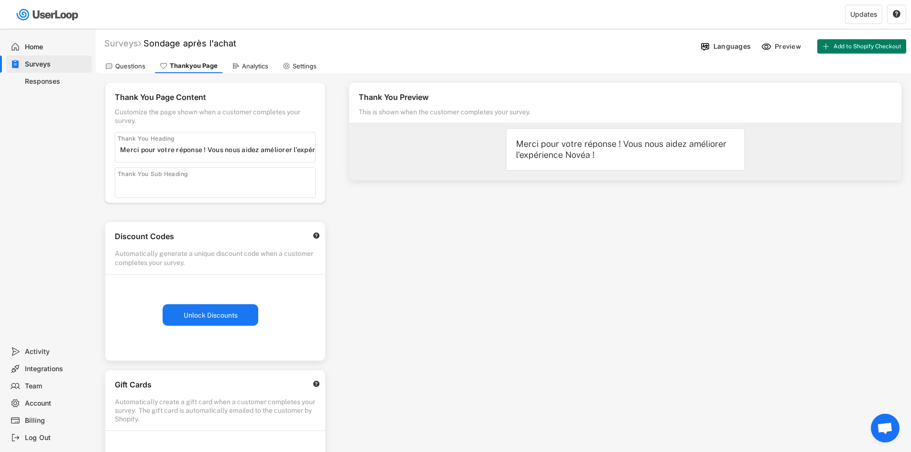
click at [231, 70] on div "Analytics" at bounding box center [250, 66] width 46 height 14
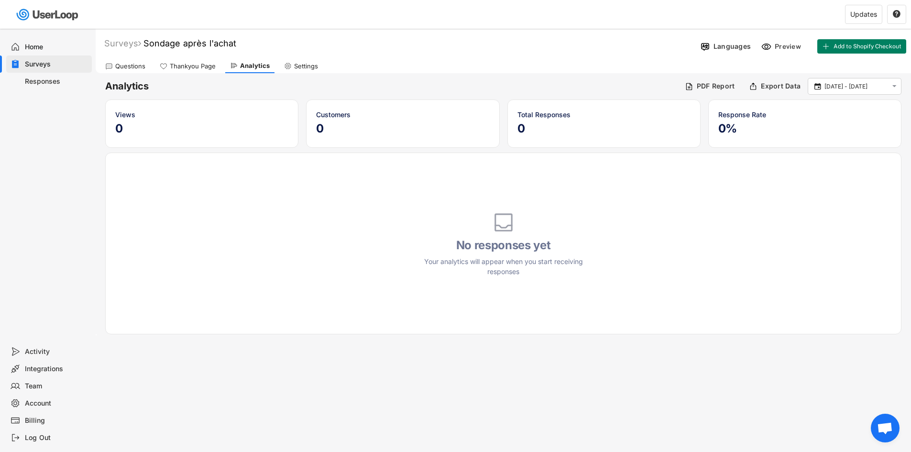
click at [55, 81] on div "Responses" at bounding box center [56, 81] width 63 height 9
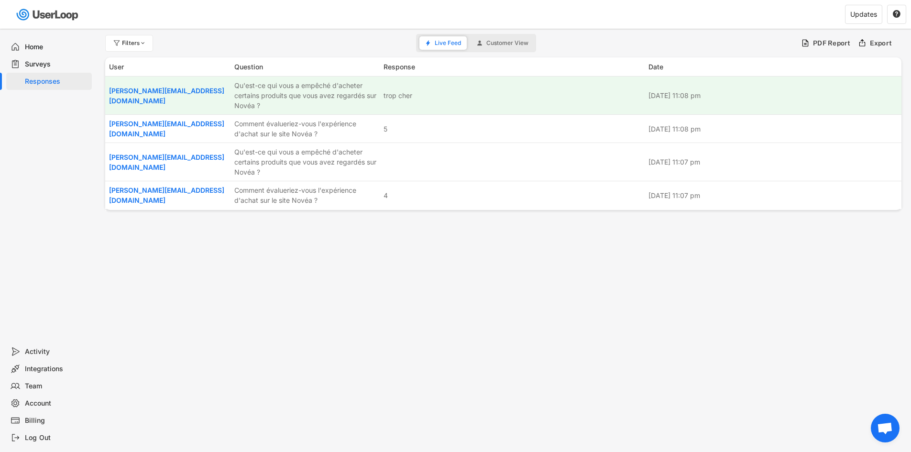
click at [54, 64] on div "Surveys" at bounding box center [56, 64] width 63 height 9
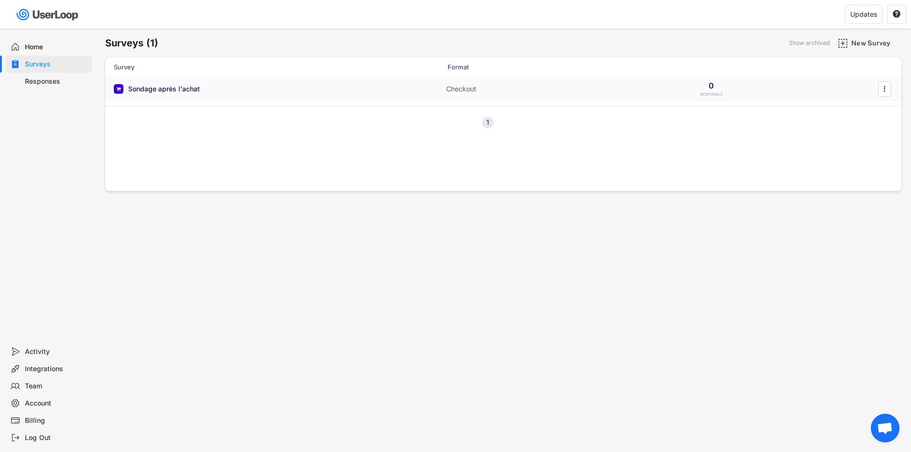
click at [210, 91] on div "Sondage après l'achat" at bounding box center [209, 89] width 191 height 10
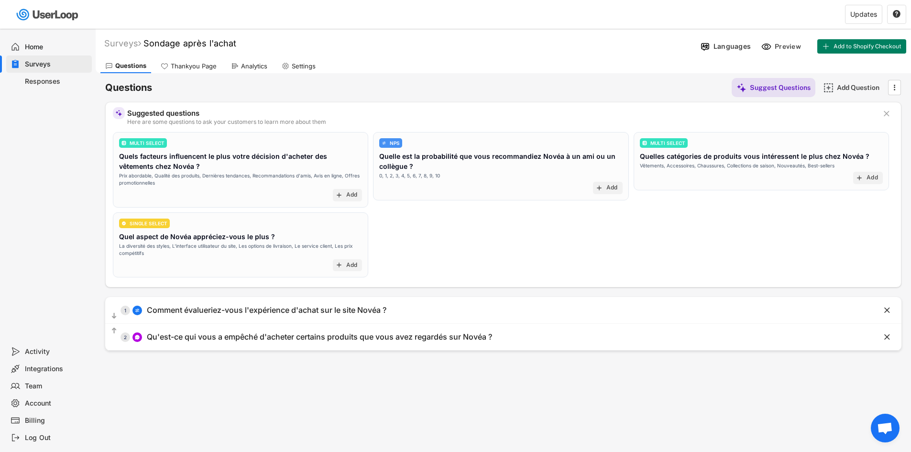
click at [248, 68] on div "Analytics" at bounding box center [254, 66] width 26 height 8
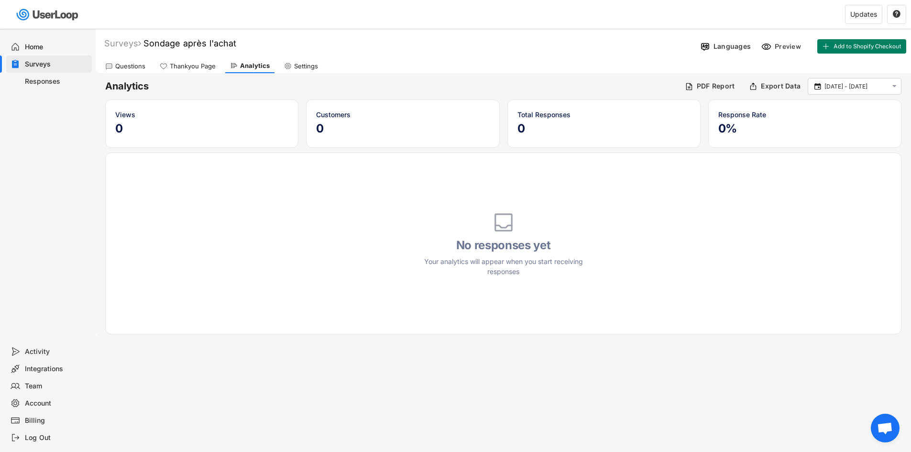
click at [72, 81] on div "Responses" at bounding box center [56, 81] width 63 height 9
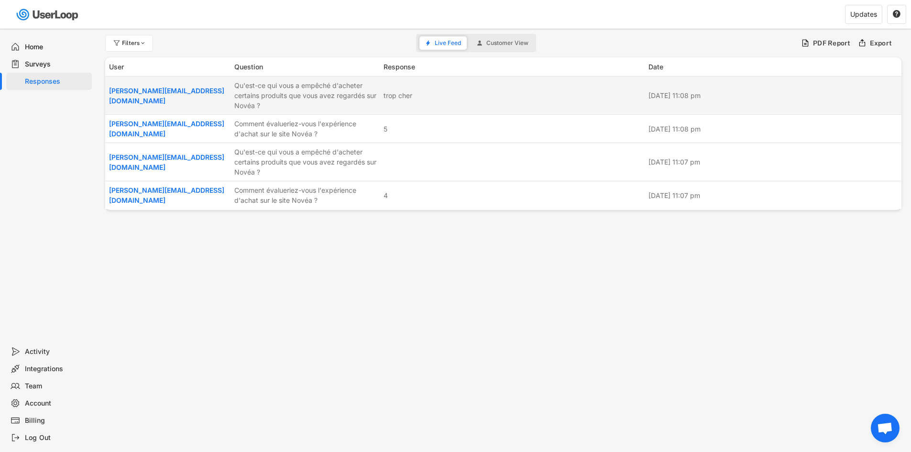
click at [317, 94] on div "Qu'est-ce qui vous a empêché d'acheter certains produits que vous avez regardés…" at bounding box center [306, 95] width 144 height 30
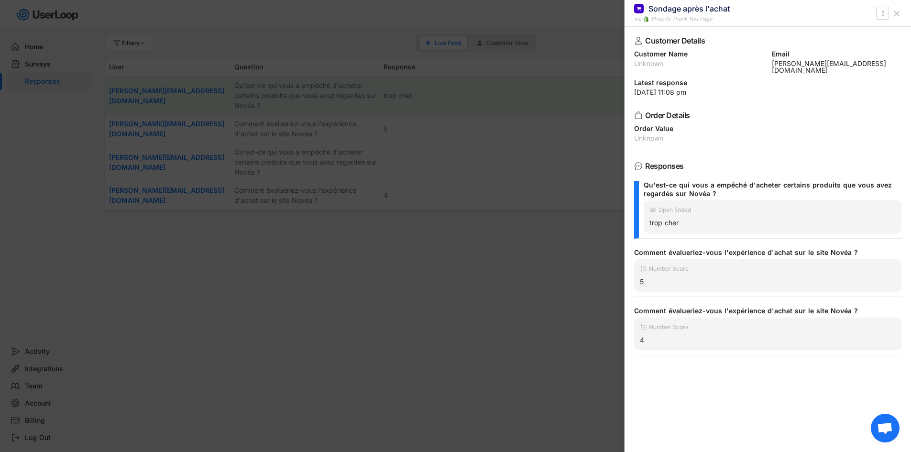
click at [673, 268] on div "Number Score 5" at bounding box center [767, 275] width 267 height 33
click at [672, 325] on div "Number Score 4" at bounding box center [767, 334] width 267 height 33
drag, startPoint x: 549, startPoint y: 298, endPoint x: 467, endPoint y: 219, distance: 114.0
click at [549, 298] on div at bounding box center [455, 226] width 911 height 452
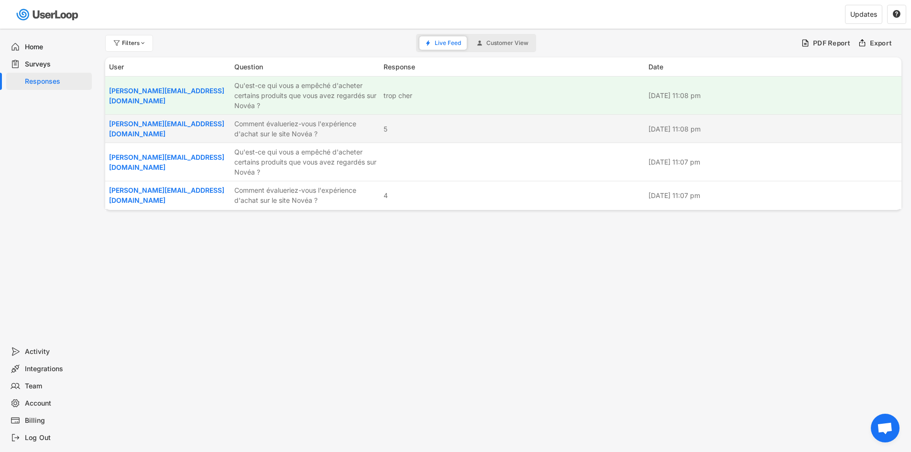
click at [402, 137] on div "[PERSON_NAME][EMAIL_ADDRESS][DOMAIN_NAME] Comment évalueriez-vous l'expérience …" at bounding box center [503, 129] width 796 height 28
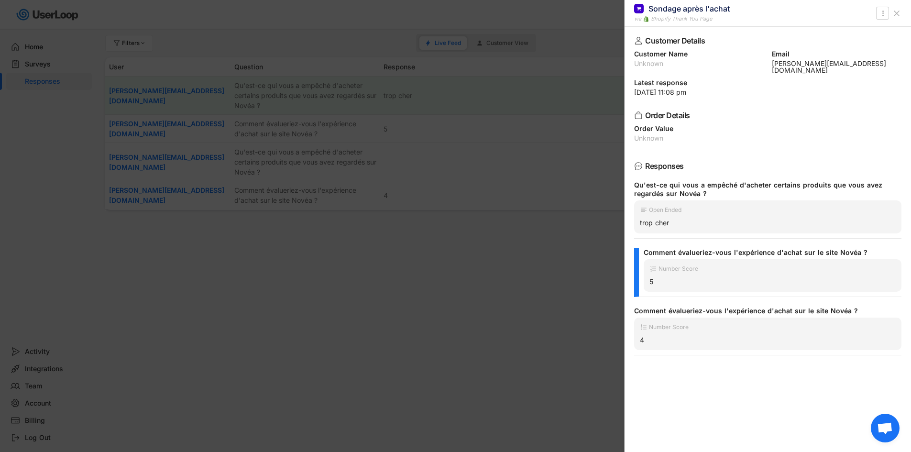
click at [529, 262] on div at bounding box center [455, 226] width 911 height 452
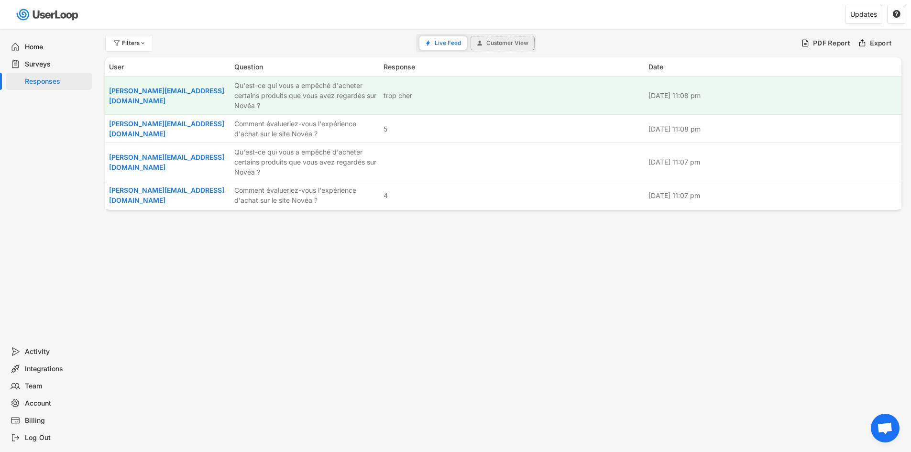
click at [493, 48] on button "Customer View" at bounding box center [502, 42] width 63 height 13
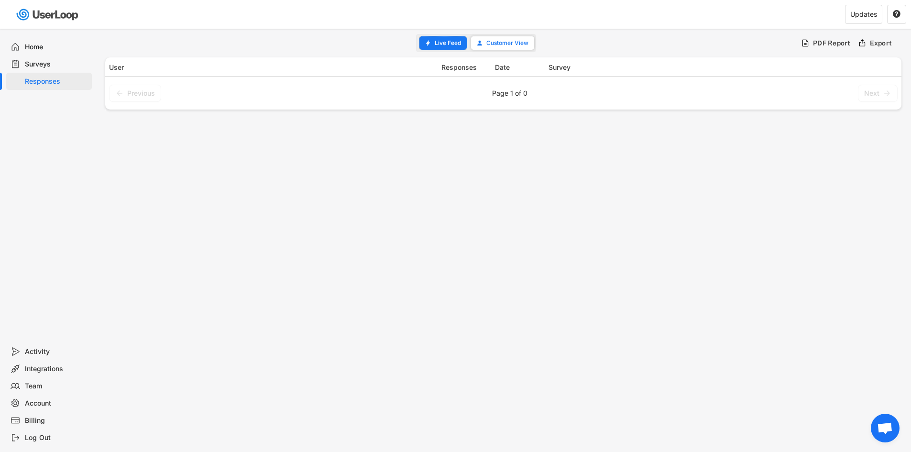
click at [453, 41] on span "Live Feed" at bounding box center [448, 43] width 26 height 6
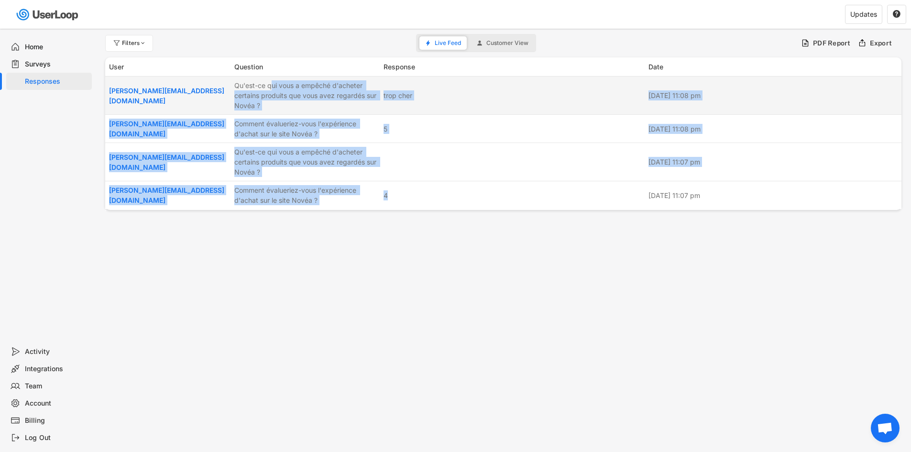
drag, startPoint x: 440, startPoint y: 221, endPoint x: 272, endPoint y: 81, distance: 218.8
click at [272, 81] on div "Filters Live Feed Customer View PDF Report Export User Responses Date Survey Pr…" at bounding box center [504, 259] width 816 height 461
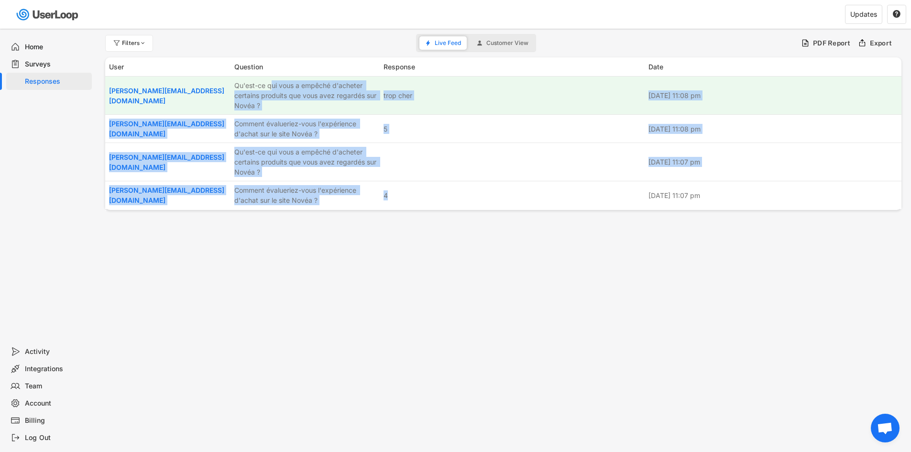
click at [425, 247] on div "Filters Live Feed Customer View PDF Report Export User Responses Date Survey Pr…" at bounding box center [504, 259] width 816 height 461
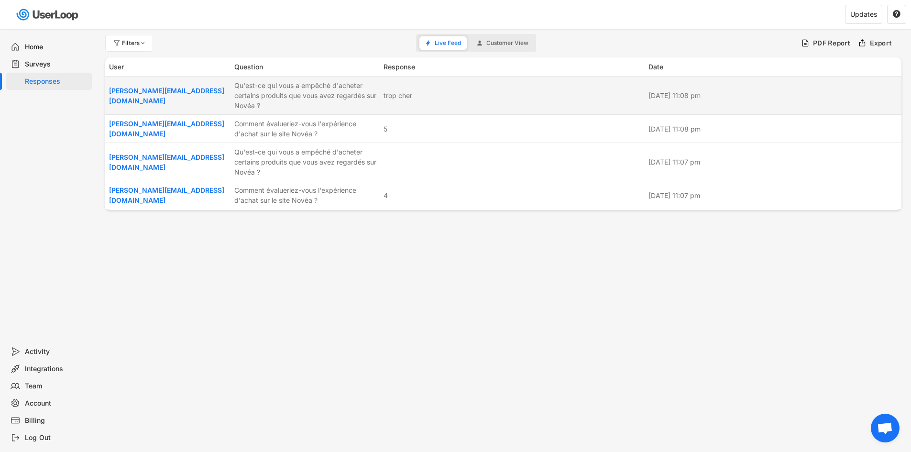
click at [192, 91] on div "[PERSON_NAME][EMAIL_ADDRESS][DOMAIN_NAME]" at bounding box center [169, 96] width 120 height 20
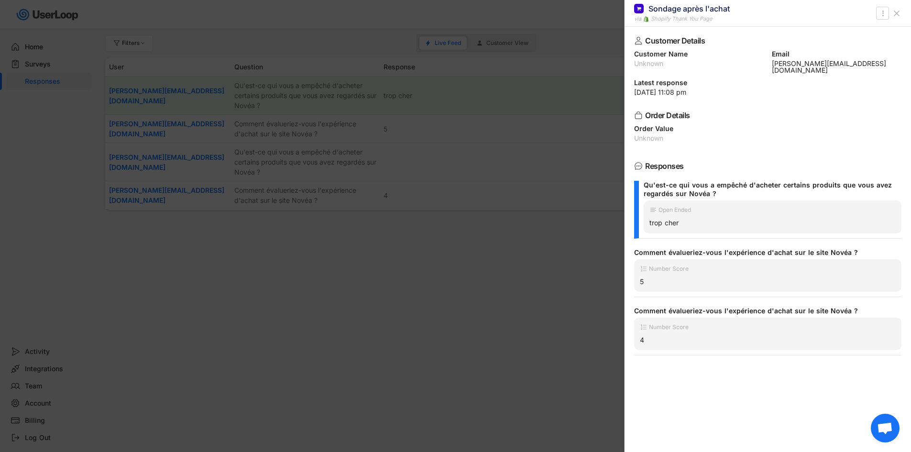
click at [697, 111] on div "Order Details" at bounding box center [765, 115] width 241 height 8
click at [673, 135] on div "Unknown" at bounding box center [767, 138] width 267 height 7
click at [546, 276] on div at bounding box center [455, 226] width 911 height 452
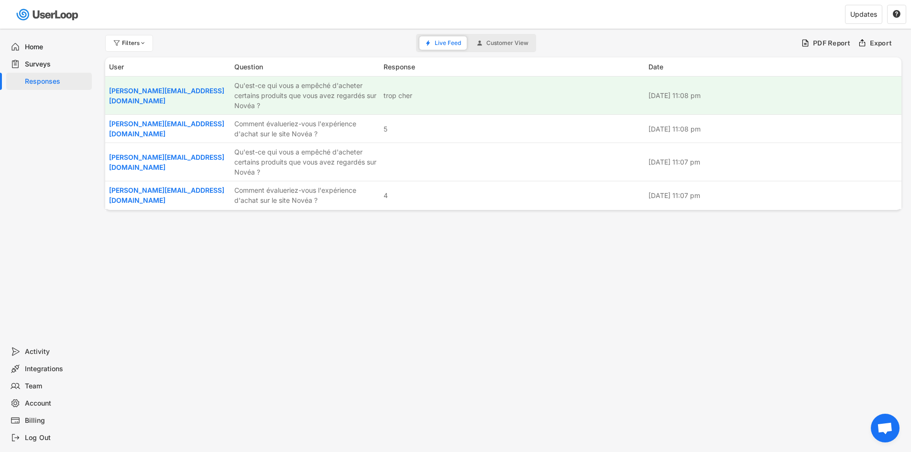
click at [46, 66] on div "Surveys" at bounding box center [56, 64] width 63 height 9
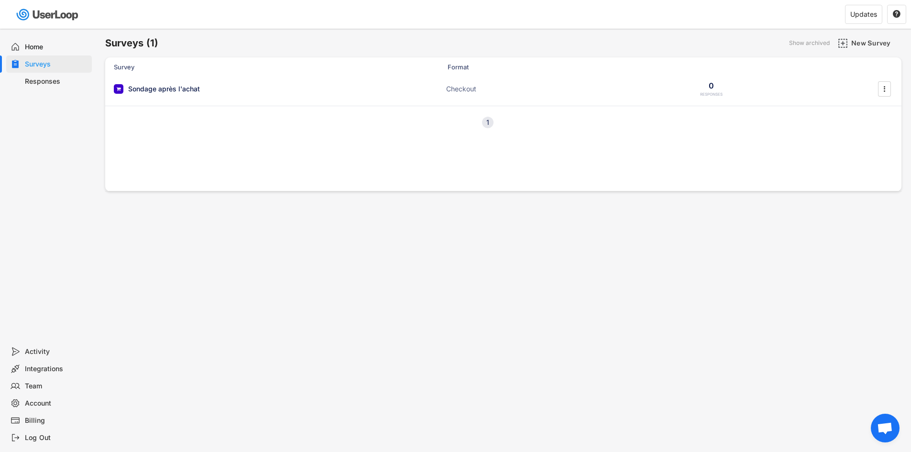
click at [64, 75] on div "Responses" at bounding box center [49, 81] width 86 height 17
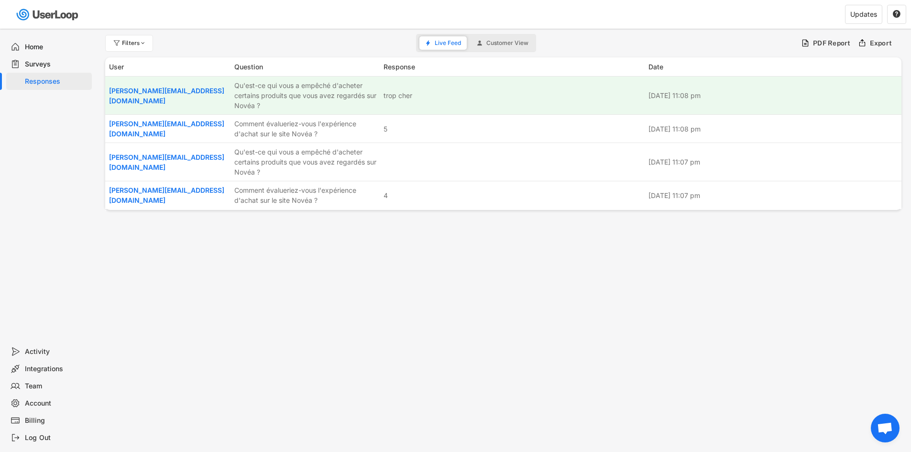
click at [53, 48] on div "Home" at bounding box center [56, 47] width 63 height 9
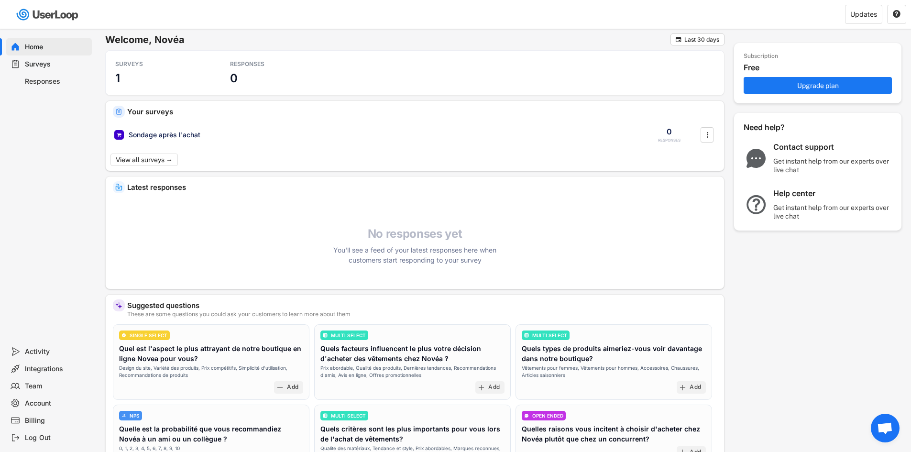
click at [70, 206] on div "Home Surveys Responses" at bounding box center [48, 186] width 96 height 314
